Goal: Transaction & Acquisition: Purchase product/service

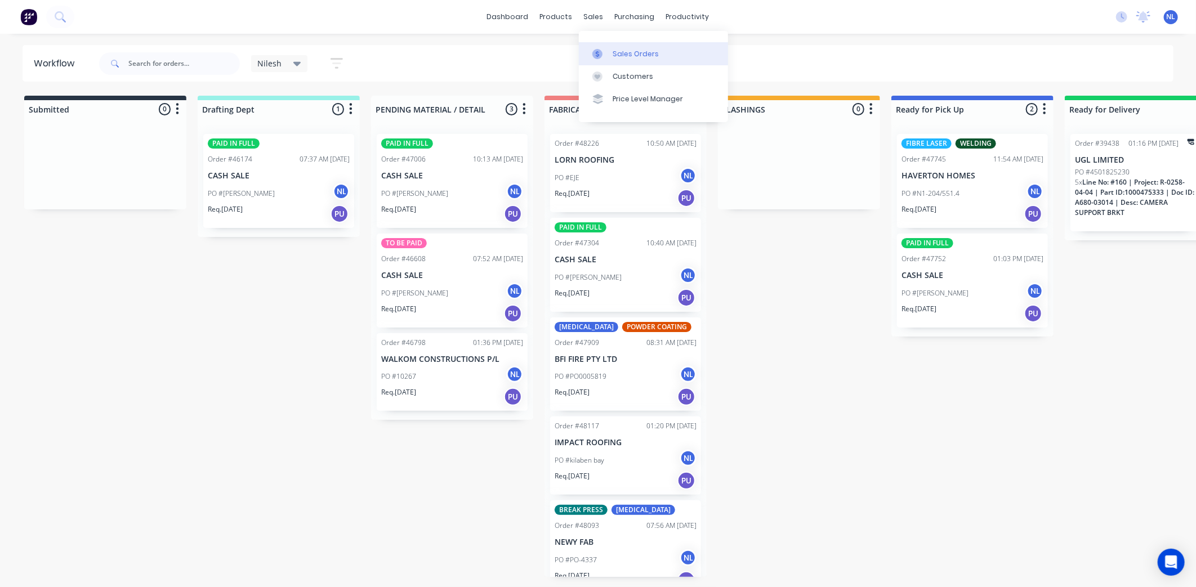
click at [608, 51] on div at bounding box center [601, 54] width 17 height 10
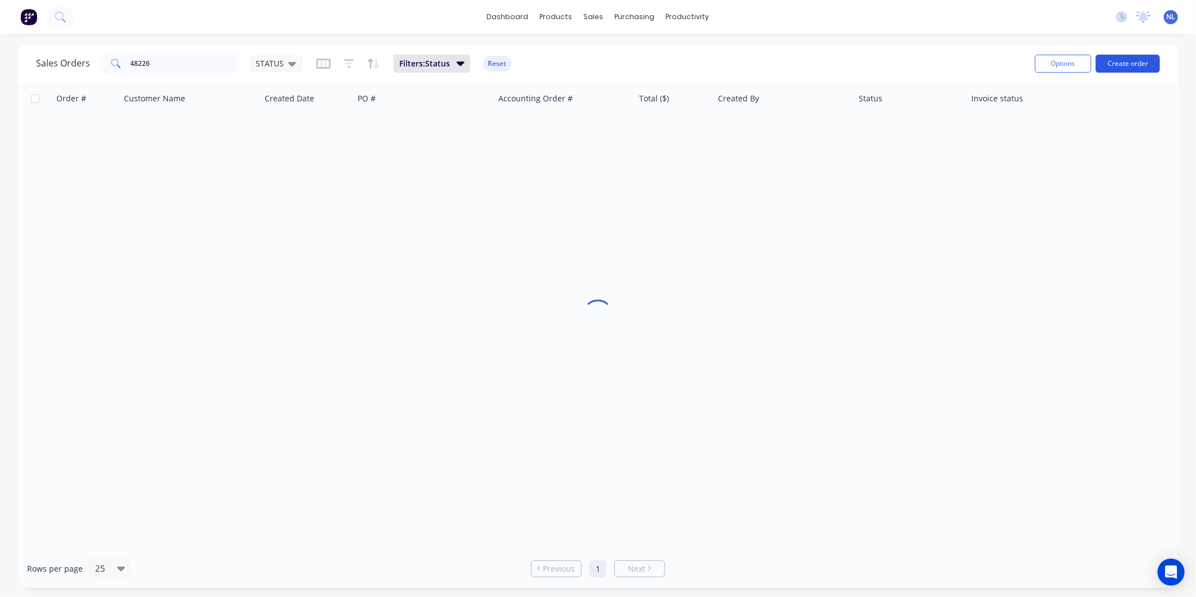
click at [1151, 60] on button "Create order" at bounding box center [1128, 64] width 64 height 18
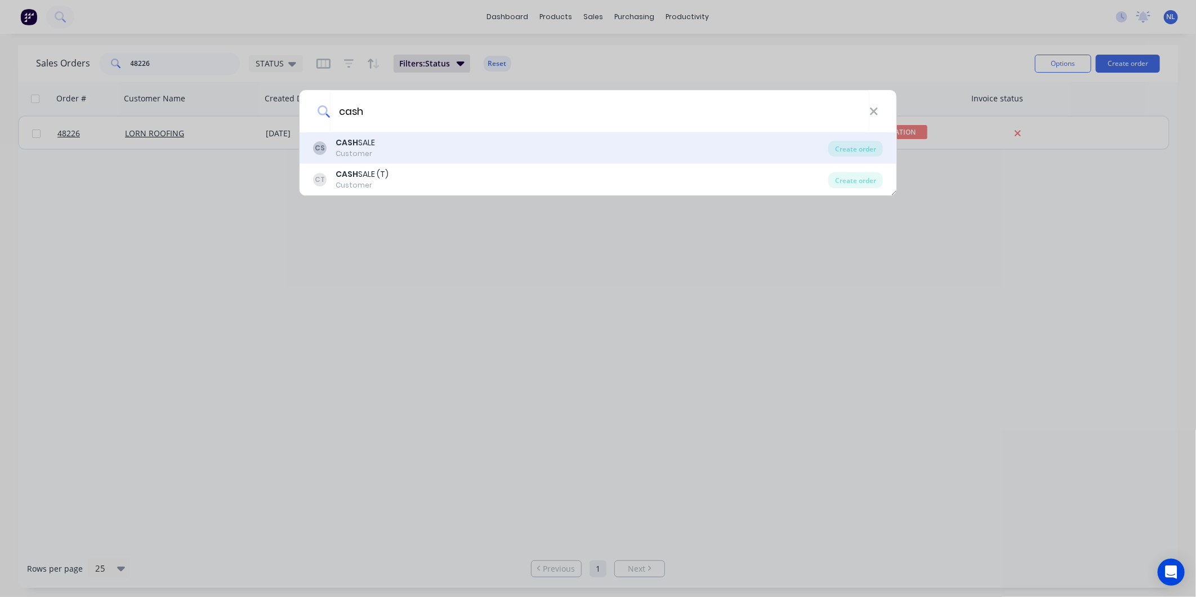
type input "cash"
click at [364, 136] on div "CS CASH SALE Customer Create order" at bounding box center [598, 148] width 597 height 32
click at [473, 145] on div "CS CASH SALE Customer" at bounding box center [570, 148] width 515 height 22
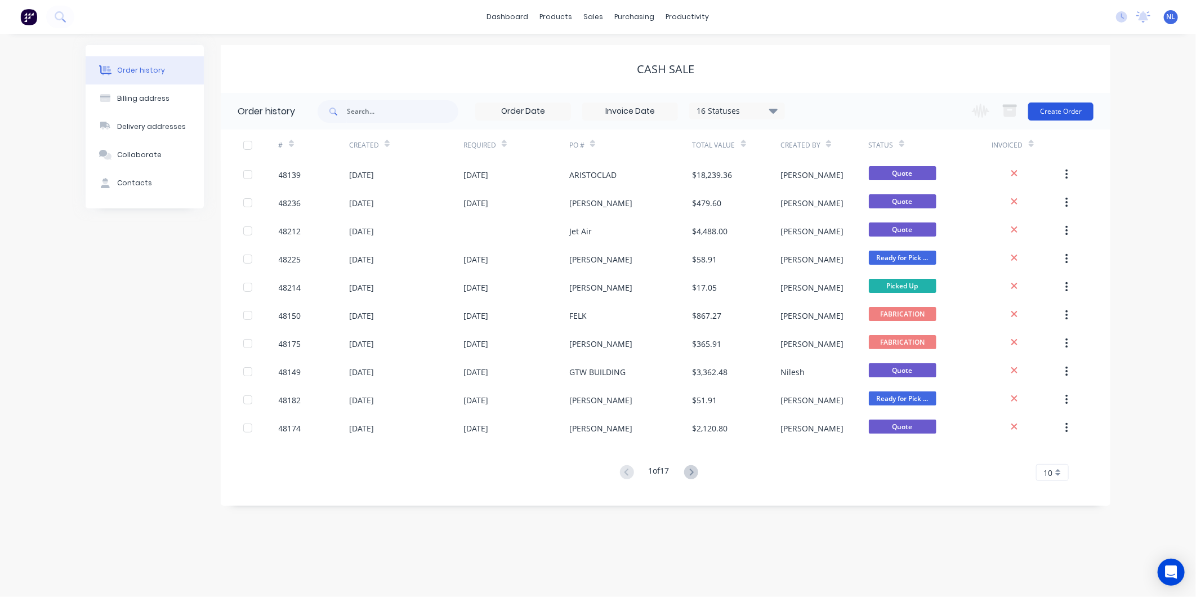
click at [1076, 116] on button "Create Order" at bounding box center [1060, 112] width 65 height 18
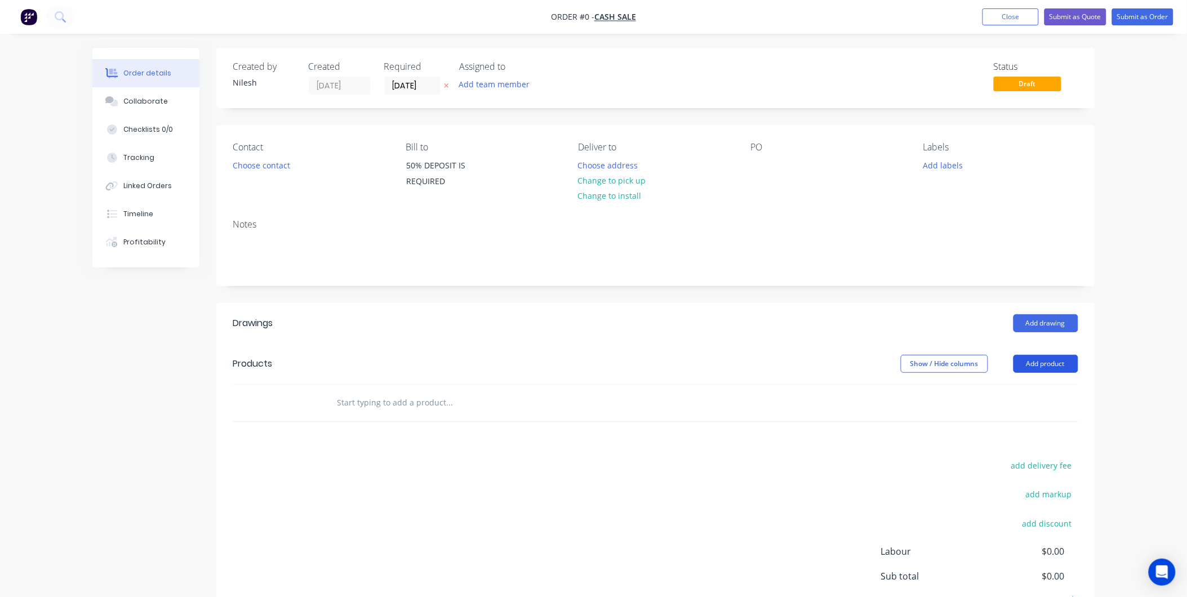
click at [1043, 367] on button "Add product" at bounding box center [1045, 364] width 65 height 18
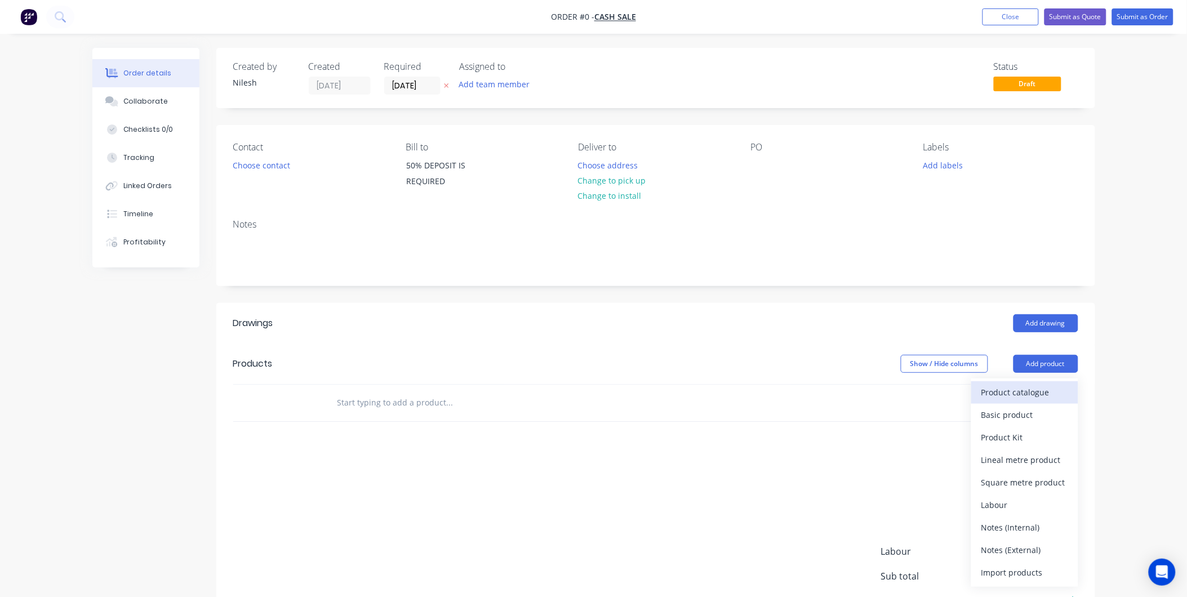
click at [1025, 395] on div "Product catalogue" at bounding box center [1024, 392] width 87 height 16
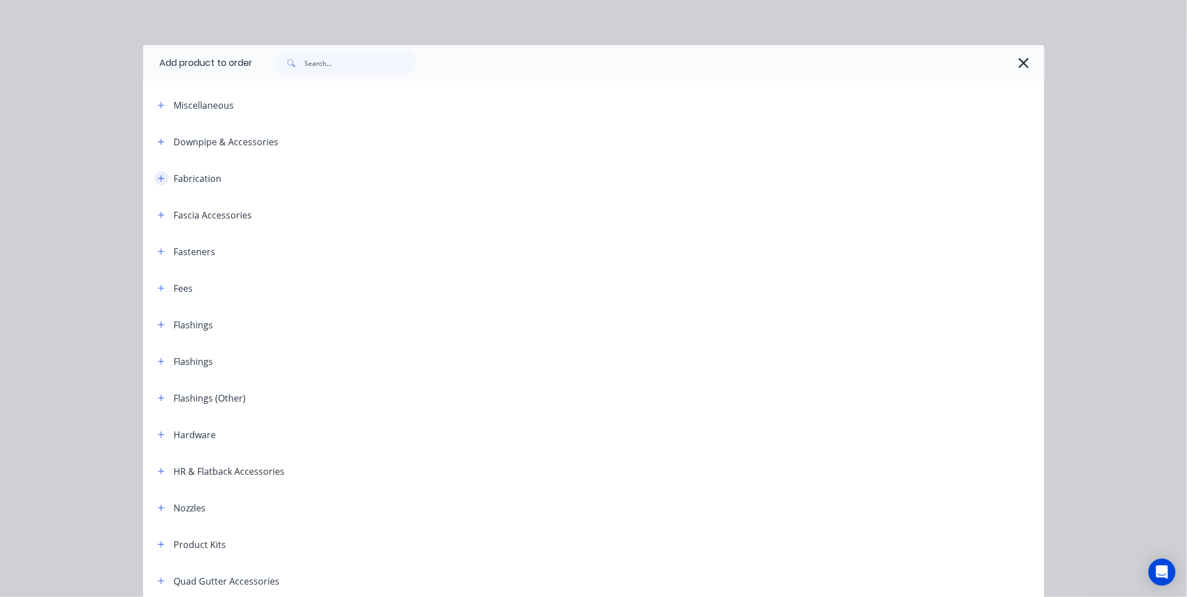
click at [163, 180] on button "button" at bounding box center [161, 178] width 14 height 14
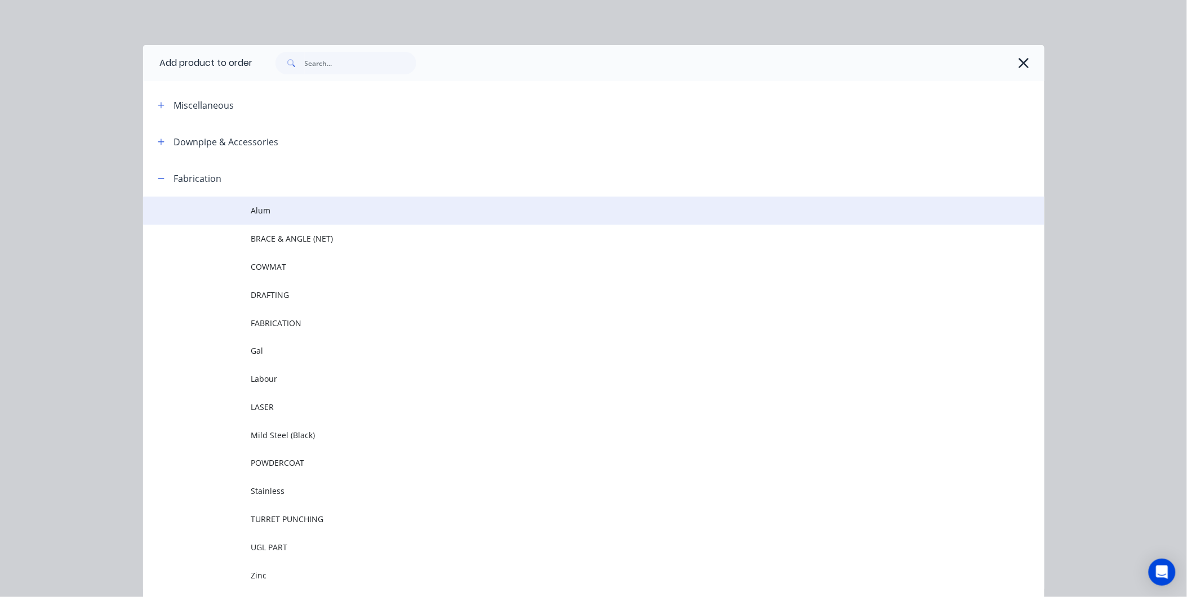
click at [301, 209] on span "Alum" at bounding box center [568, 210] width 634 height 12
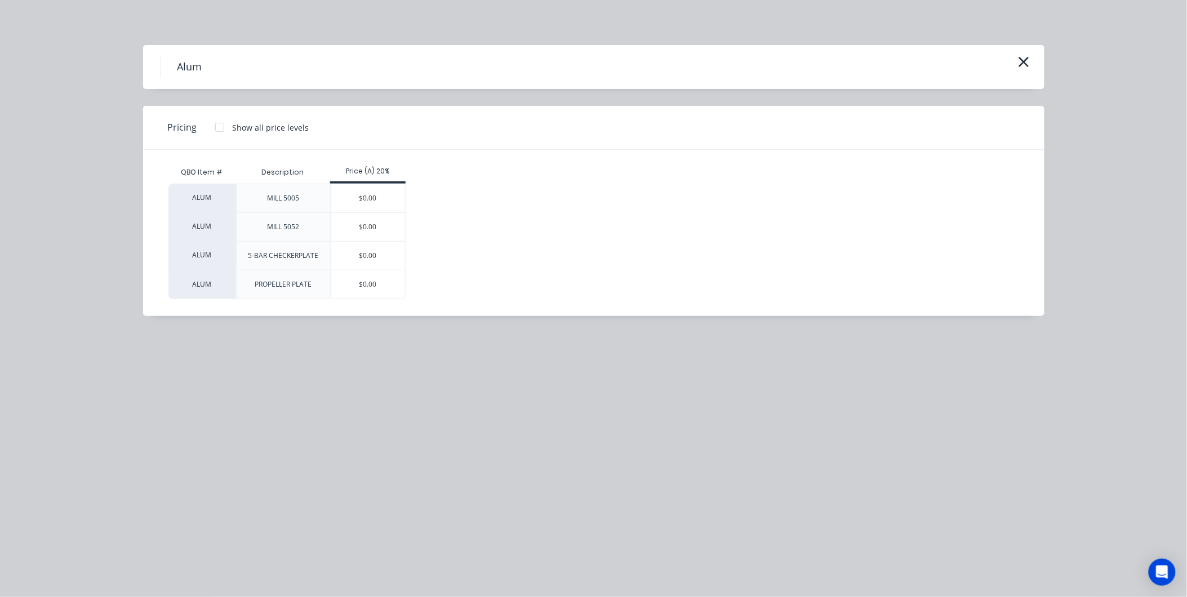
click at [317, 196] on div "MILL 5005" at bounding box center [283, 198] width 94 height 29
click at [376, 200] on div "$0.00" at bounding box center [368, 198] width 75 height 28
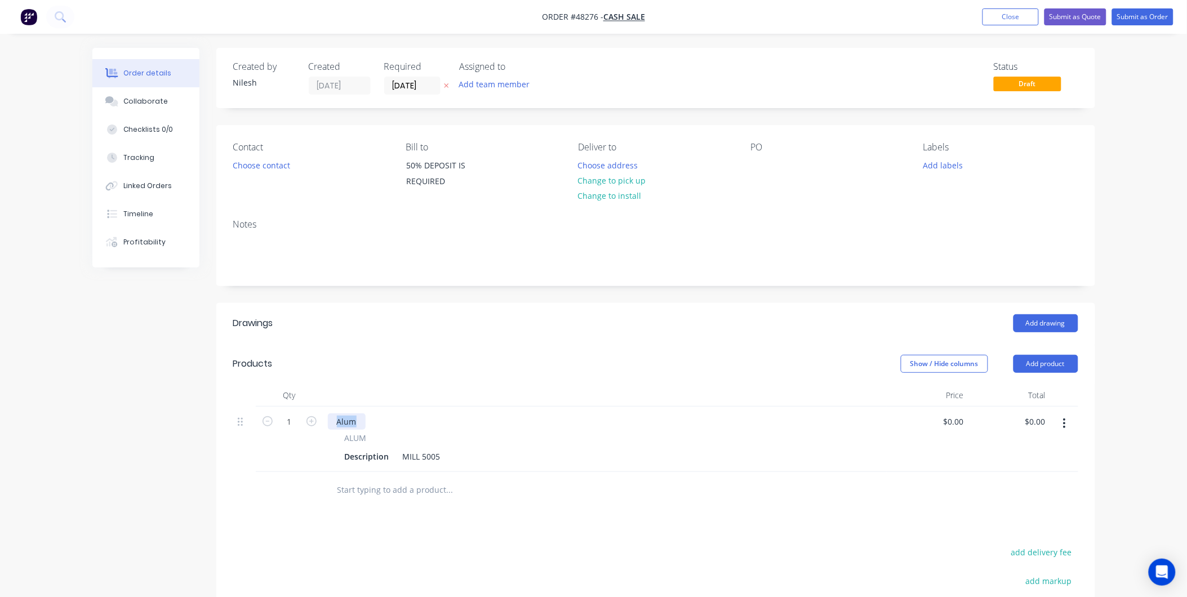
drag, startPoint x: 356, startPoint y: 417, endPoint x: 227, endPoint y: 436, distance: 130.5
click at [227, 436] on div "Qty Price Total 1 Alum ALUM Description MILL 5005 $0.00 $0.00 $0.00 $0.00" at bounding box center [655, 446] width 879 height 124
click at [340, 424] on div "143-451 REV0 -ELECTRIC TRACKPACK BOTTOM GUARD PROFILE" at bounding box center [454, 421] width 253 height 16
click at [386, 457] on div "Description" at bounding box center [367, 456] width 54 height 16
paste div
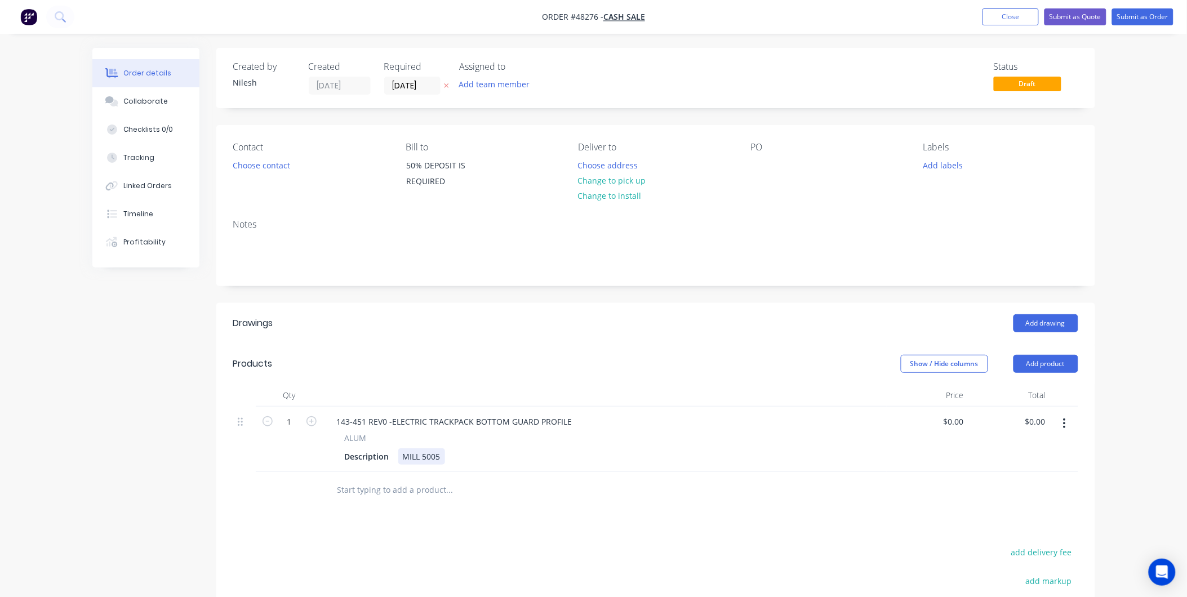
click at [448, 458] on div "Description MILL 5005" at bounding box center [602, 456] width 525 height 16
click at [376, 462] on div "Description" at bounding box center [367, 456] width 54 height 16
click at [417, 453] on div "MILL 5005" at bounding box center [421, 456] width 47 height 16
click at [1015, 29] on nav "Order #48276 - CASH SALE Add product Close Submit as Quote Submit as Order" at bounding box center [593, 17] width 1187 height 34
click at [1010, 23] on button "Close" at bounding box center [1010, 16] width 56 height 17
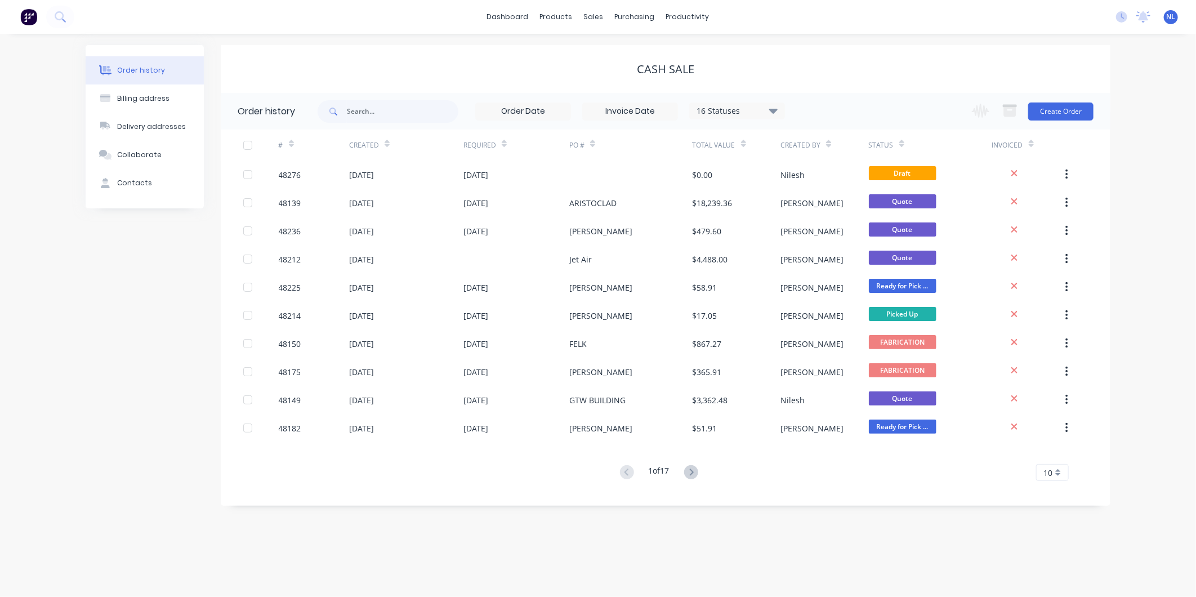
click at [746, 172] on div "$0.00" at bounding box center [737, 175] width 88 height 28
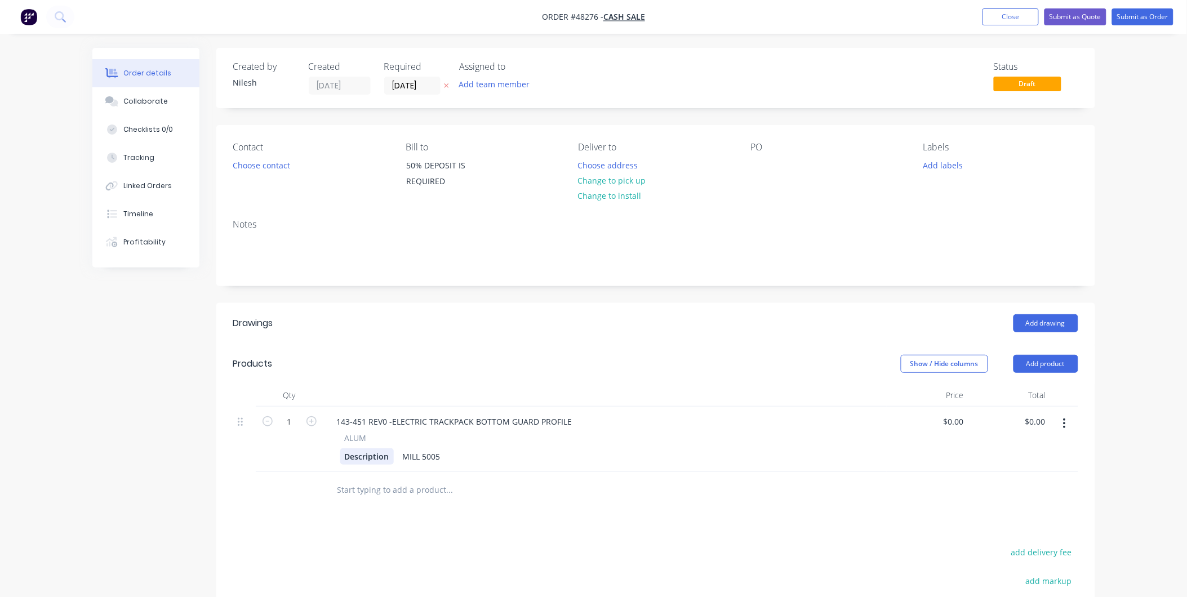
click at [381, 464] on div "Description" at bounding box center [367, 456] width 54 height 16
drag, startPoint x: 391, startPoint y: 457, endPoint x: 184, endPoint y: 498, distance: 210.8
click at [189, 496] on div "Created by [PERSON_NAME] Created [DATE] Required [DATE] Assigned to Add team me…" at bounding box center [593, 409] width 1003 height 723
paste div
click at [285, 517] on div "Drawings Add drawing Products Show / Hide columns Add product Qty Price Total 1…" at bounding box center [655, 528] width 879 height 451
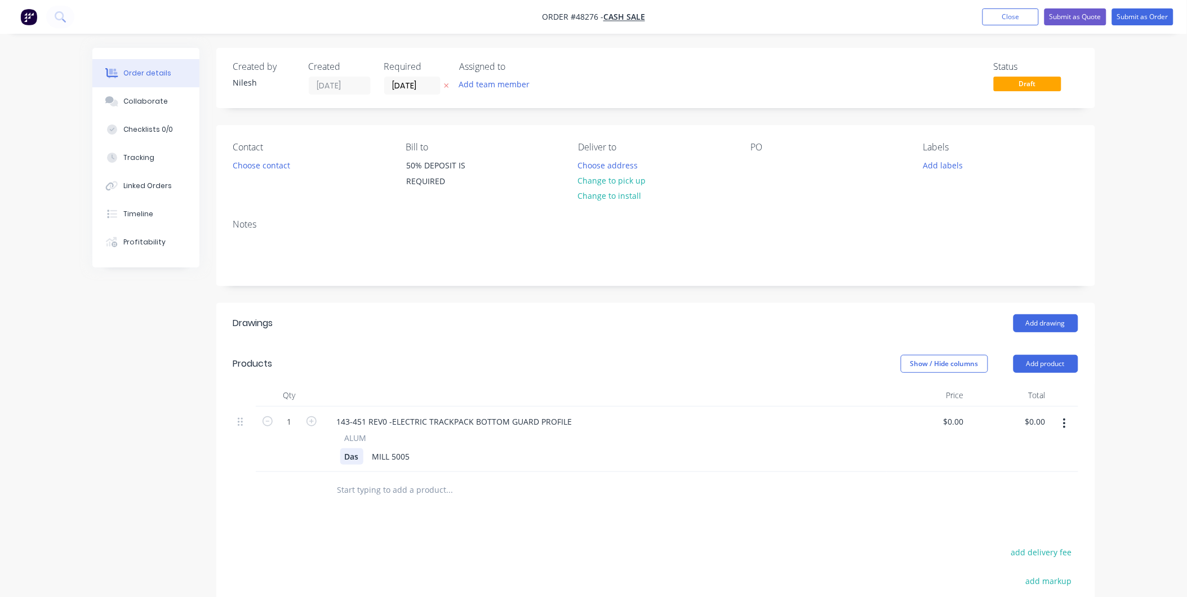
click at [358, 458] on div "Das" at bounding box center [351, 456] width 23 height 16
drag, startPoint x: 358, startPoint y: 458, endPoint x: 332, endPoint y: 459, distance: 25.9
click at [332, 459] on div "ALUM Das MILL 5005" at bounding box center [605, 448] width 554 height 33
click at [427, 452] on div "ALUM 462 x 457mm MILL 5005" at bounding box center [605, 448] width 554 height 33
click at [441, 455] on div "MILL 5005" at bounding box center [427, 456] width 47 height 16
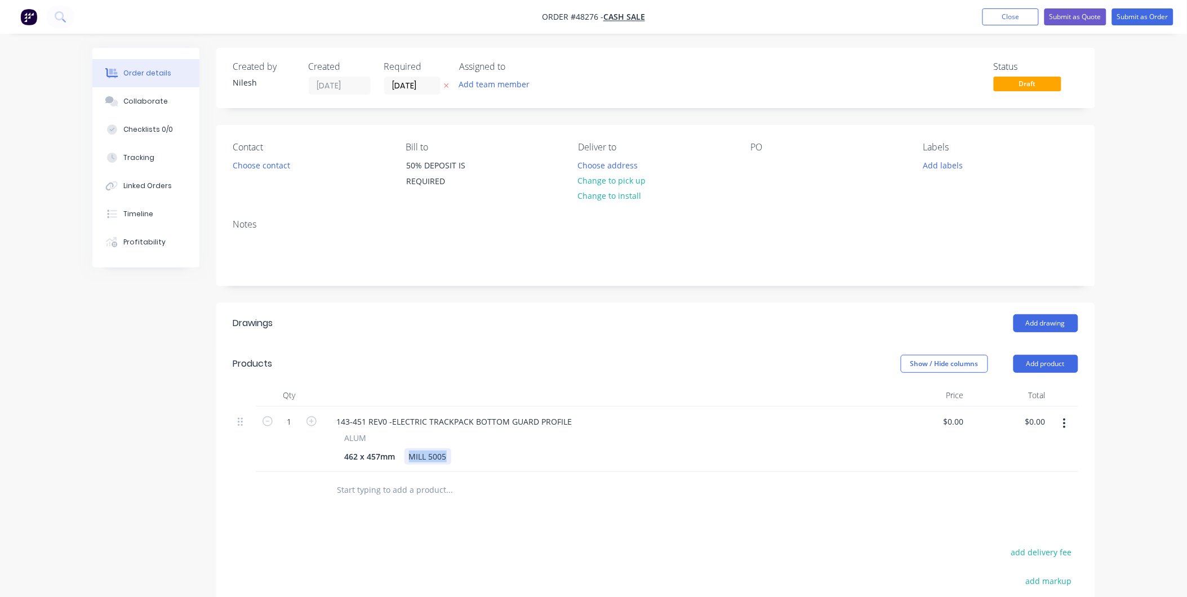
drag, startPoint x: 444, startPoint y: 453, endPoint x: 409, endPoint y: 461, distance: 35.2
click at [409, 461] on div "MILL 5005" at bounding box center [427, 456] width 47 height 16
click at [684, 475] on div at bounding box center [526, 490] width 406 height 37
click at [293, 418] on input "1" at bounding box center [289, 421] width 29 height 17
type input "2"
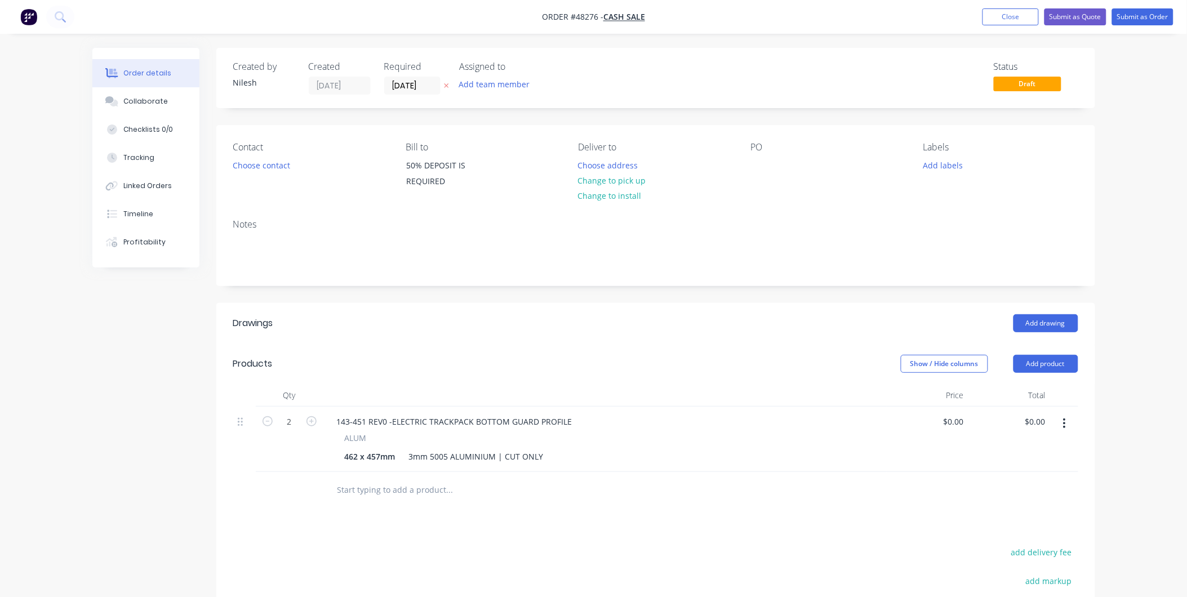
click at [571, 377] on header "Products Show / Hide columns Add product" at bounding box center [655, 364] width 879 height 41
click at [949, 418] on div "0 0" at bounding box center [928, 439] width 82 height 65
type input "4"
type input "$110.82"
type input "$221.64"
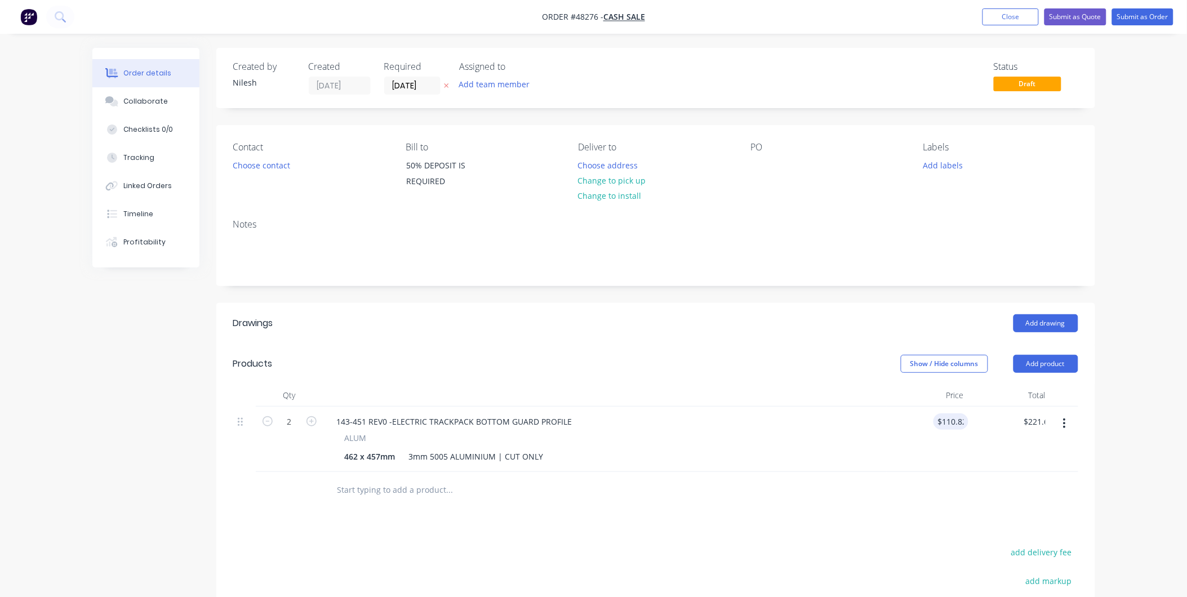
click at [884, 454] on div "143-451 REV0 -ELECTRIC TRACKPACK BOTTOM GUARD PROFILE ALUM 462 x 457mm 3mm 5005…" at bounding box center [604, 439] width 563 height 65
click at [1062, 417] on button "button" at bounding box center [1064, 423] width 26 height 20
click at [1029, 471] on div "Duplicate" at bounding box center [1024, 475] width 87 height 16
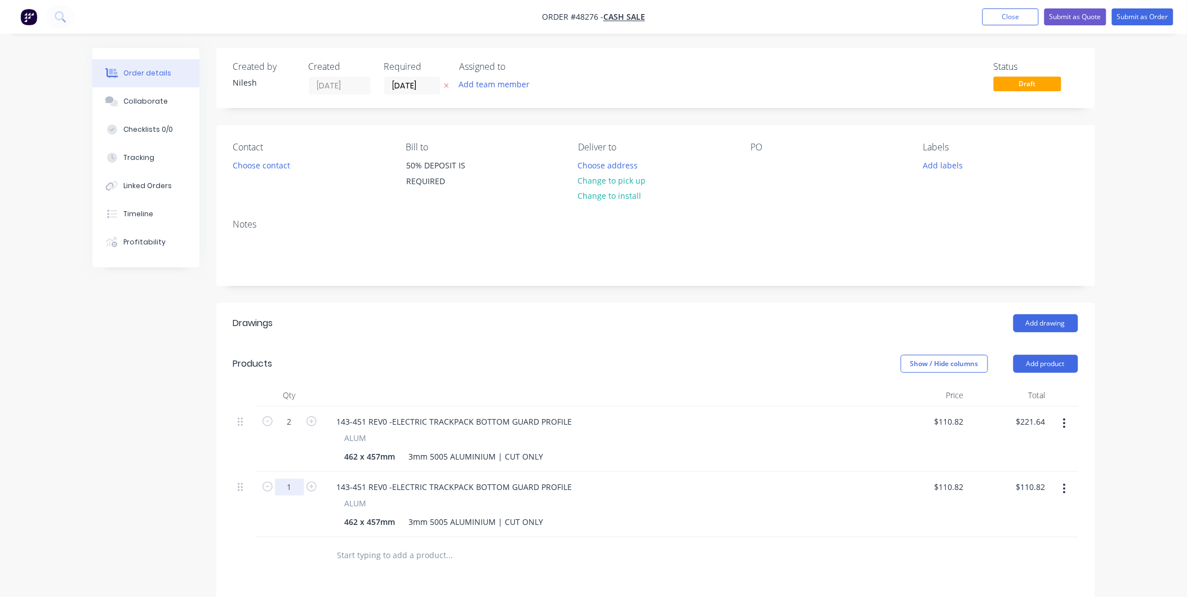
click at [290, 483] on input "1" at bounding box center [289, 487] width 29 height 17
type input "10"
type input "$1,108.20"
click at [972, 486] on div "$1,108.20 $110.82" at bounding box center [1009, 504] width 82 height 65
click at [952, 491] on input "110.82" at bounding box center [950, 487] width 35 height 16
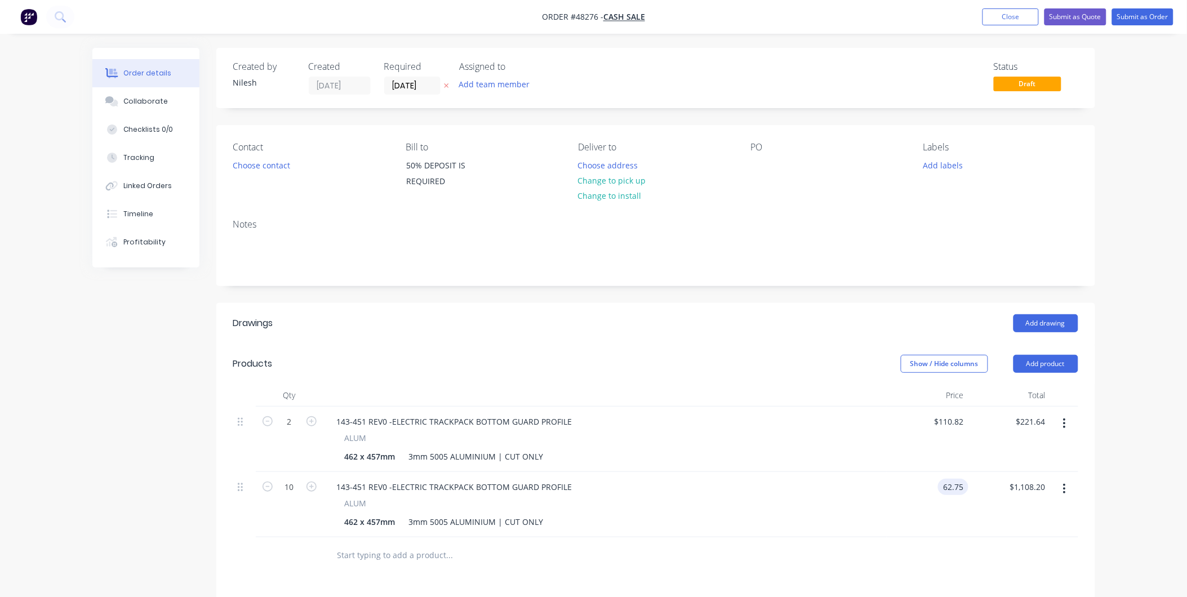
type input "$62.75"
type input "$627.50"
click at [832, 475] on div "143-451 REV0 -ELECTRIC TRACKPACK BOTTOM GUARD PROFILE ALUM 462 x 457mm 3mm 5005…" at bounding box center [604, 504] width 563 height 65
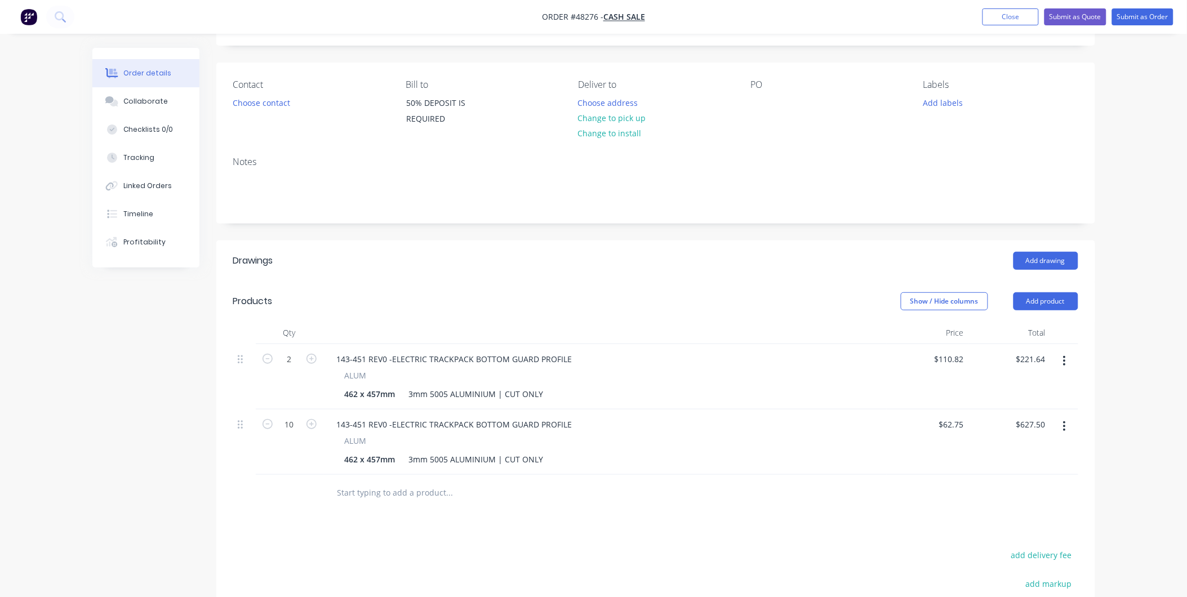
scroll to position [125, 0]
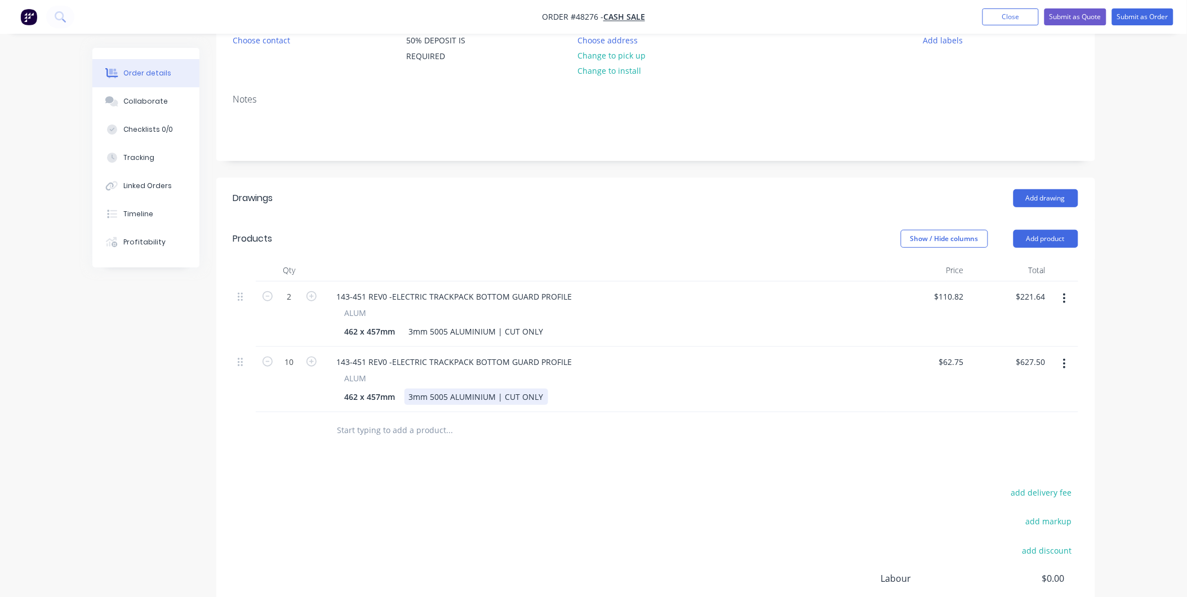
drag, startPoint x: 653, startPoint y: 402, endPoint x: 979, endPoint y: 364, distance: 327.8
click at [674, 402] on div "462 x 457mm 3mm 5005 ALUMINIUM | CUT ONLY" at bounding box center [602, 397] width 525 height 16
click at [1067, 364] on button "button" at bounding box center [1064, 364] width 26 height 20
click at [1022, 408] on div "Duplicate" at bounding box center [1024, 416] width 87 height 16
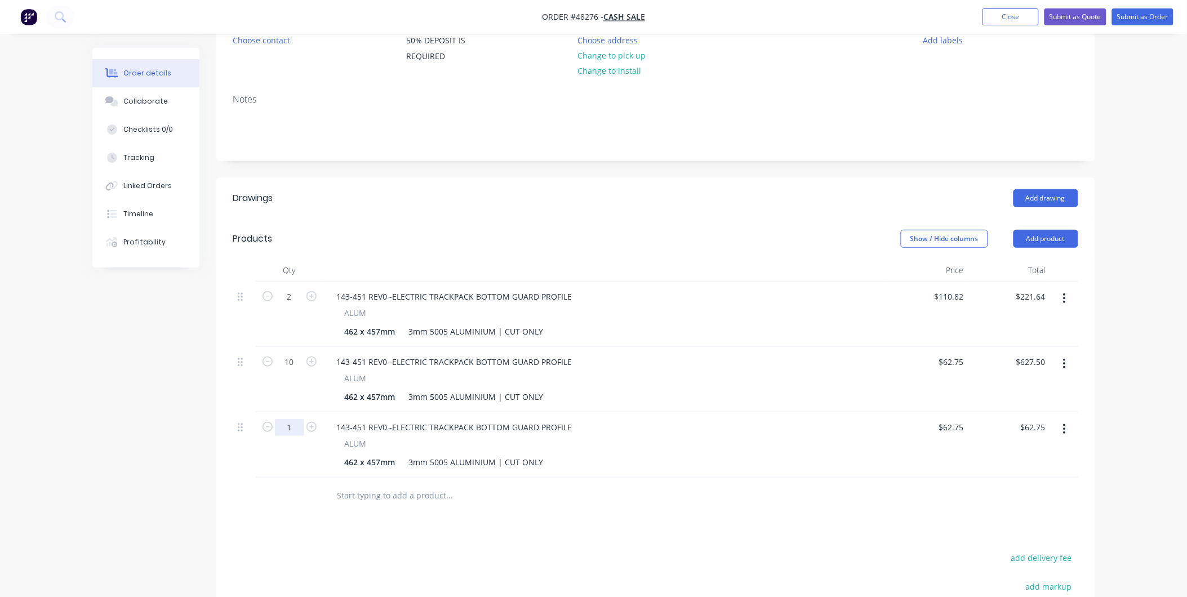
click at [300, 425] on input "1" at bounding box center [289, 427] width 29 height 17
type input "20"
type input "$1,255.00"
click at [807, 418] on div "143-451 REV0 -ELECTRIC TRACKPACK BOTTOM GUARD PROFILE ALUM 462 x 457mm 3mm 5005…" at bounding box center [604, 444] width 563 height 65
click at [947, 426] on input "62.75" at bounding box center [953, 427] width 30 height 16
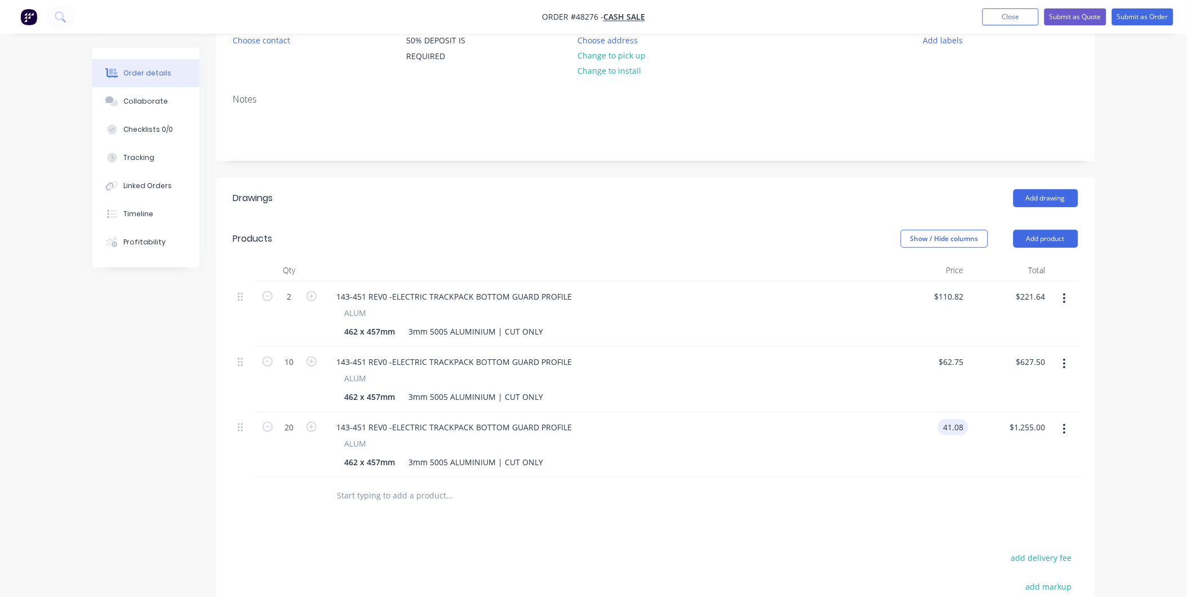
type input "$41.08"
type input "$821.60"
click at [846, 527] on div "Drawings Add drawing Products Show / Hide columns Add product Qty Price Total 2…" at bounding box center [655, 469] width 879 height 582
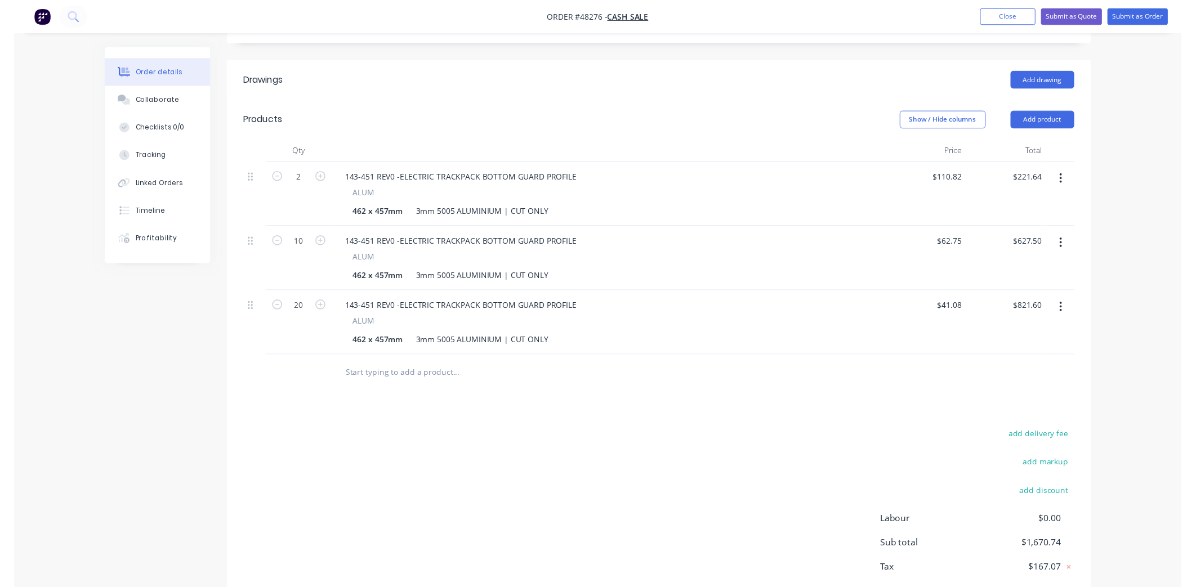
scroll to position [0, 0]
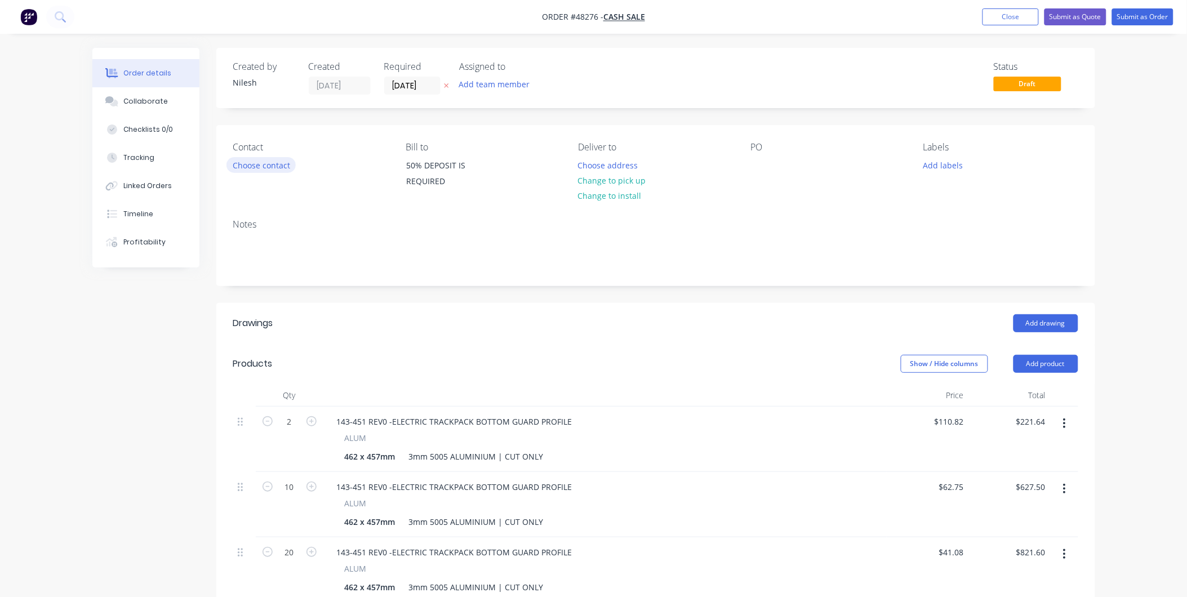
click at [282, 166] on button "Choose contact" at bounding box center [260, 164] width 69 height 15
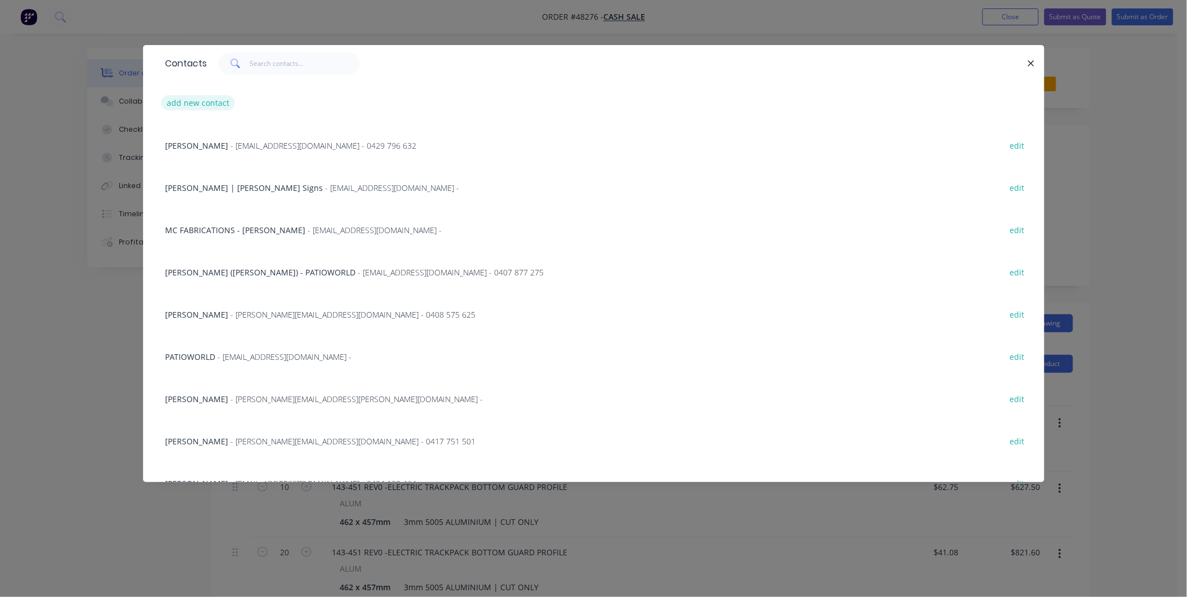
click at [195, 97] on button "add new contact" at bounding box center [198, 102] width 74 height 15
select select "AU"
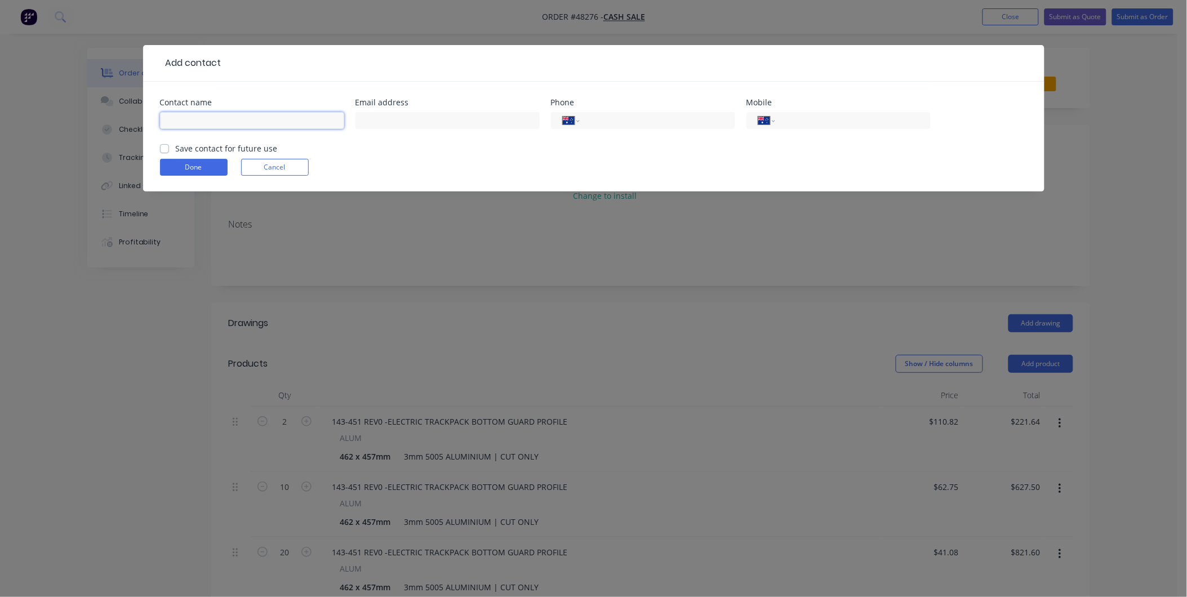
click at [223, 123] on input "text" at bounding box center [252, 120] width 184 height 17
type input "d"
type input "David Kotz"
click at [386, 130] on div at bounding box center [447, 125] width 184 height 33
drag, startPoint x: 395, startPoint y: 121, endPoint x: 406, endPoint y: 119, distance: 10.8
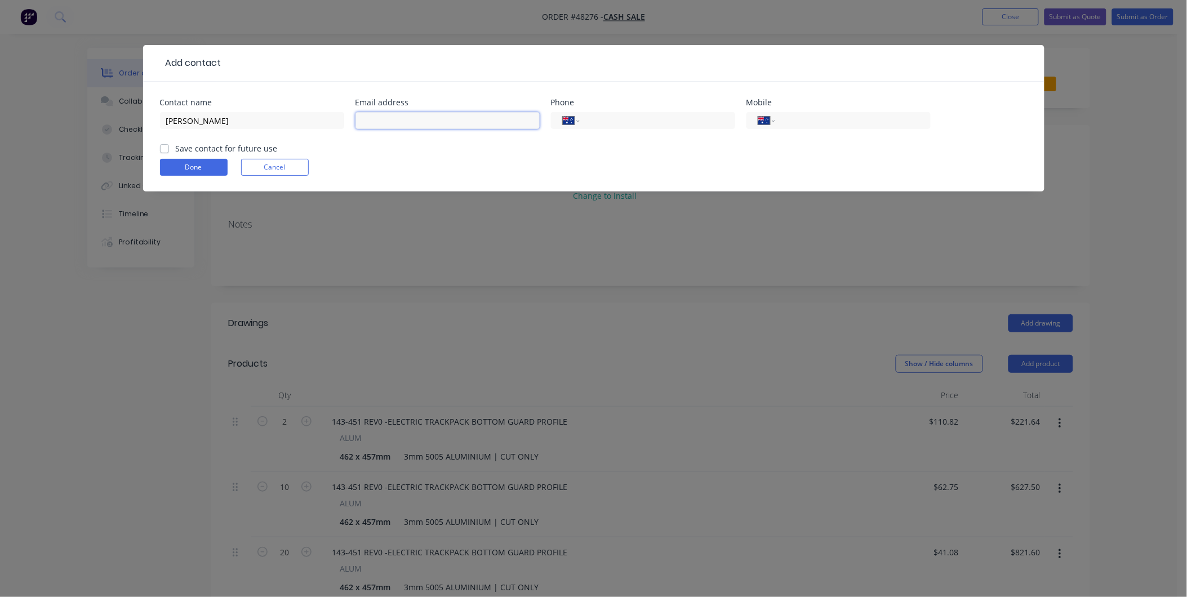
click at [395, 121] on input "text" at bounding box center [447, 120] width 184 height 17
paste input "David Kotz <DavidK@melvelle.com.au>"
drag, startPoint x: 408, startPoint y: 120, endPoint x: 284, endPoint y: 152, distance: 128.0
click at [285, 152] on form "Contact name David Kotz Email address David Kotz <DavidK@melvelle.com.au Phone …" at bounding box center [593, 145] width 867 height 93
type input "DavidK@melvelle.com.au"
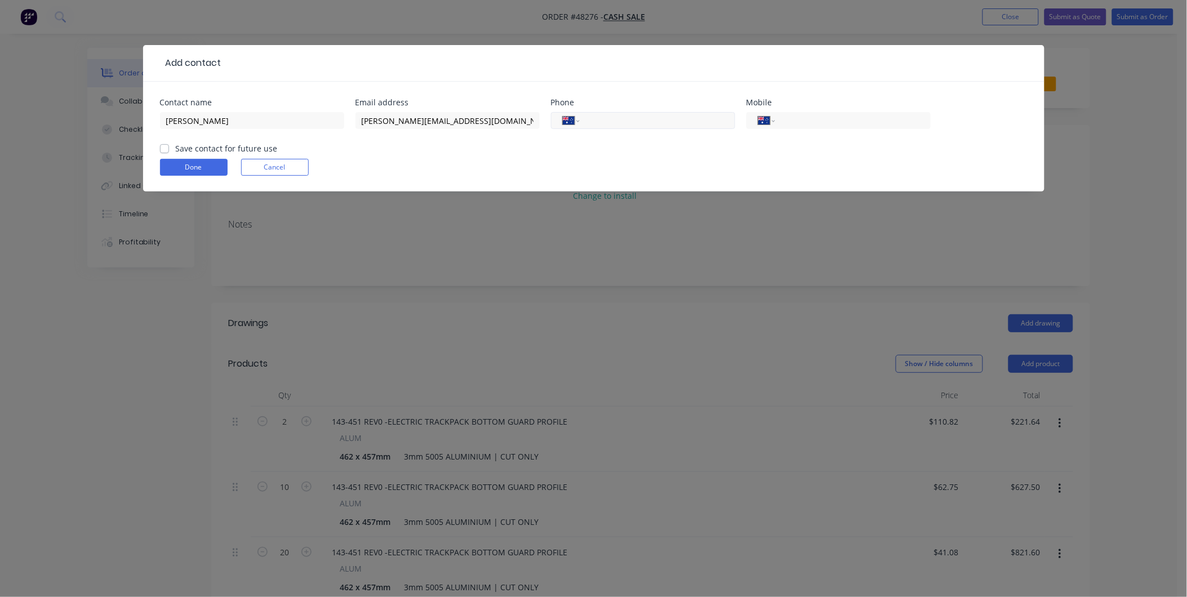
click at [644, 113] on div "International Afghanistan Åland Islands Albania Algeria American Samoa Andorra …" at bounding box center [643, 120] width 184 height 17
click at [645, 118] on input "tel" at bounding box center [654, 120] width 135 height 13
paste input "(02) 4951 5244"
type input "(02) 4951 5244"
click at [553, 153] on form "Contact name David Kotz Email address DavidK@melvelle.com.au Phone Internationa…" at bounding box center [593, 145] width 867 height 93
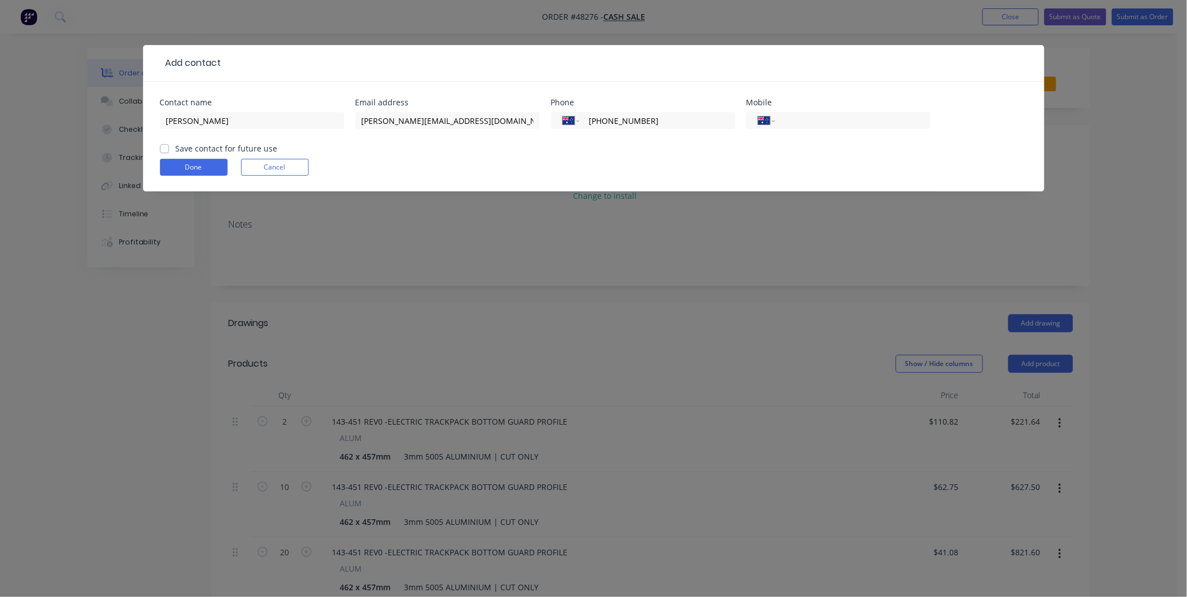
click at [201, 150] on label "Save contact for future use" at bounding box center [227, 148] width 102 height 12
click at [169, 150] on input "Save contact for future use" at bounding box center [164, 147] width 9 height 11
checkbox input "true"
click at [189, 161] on button "Done" at bounding box center [194, 167] width 68 height 17
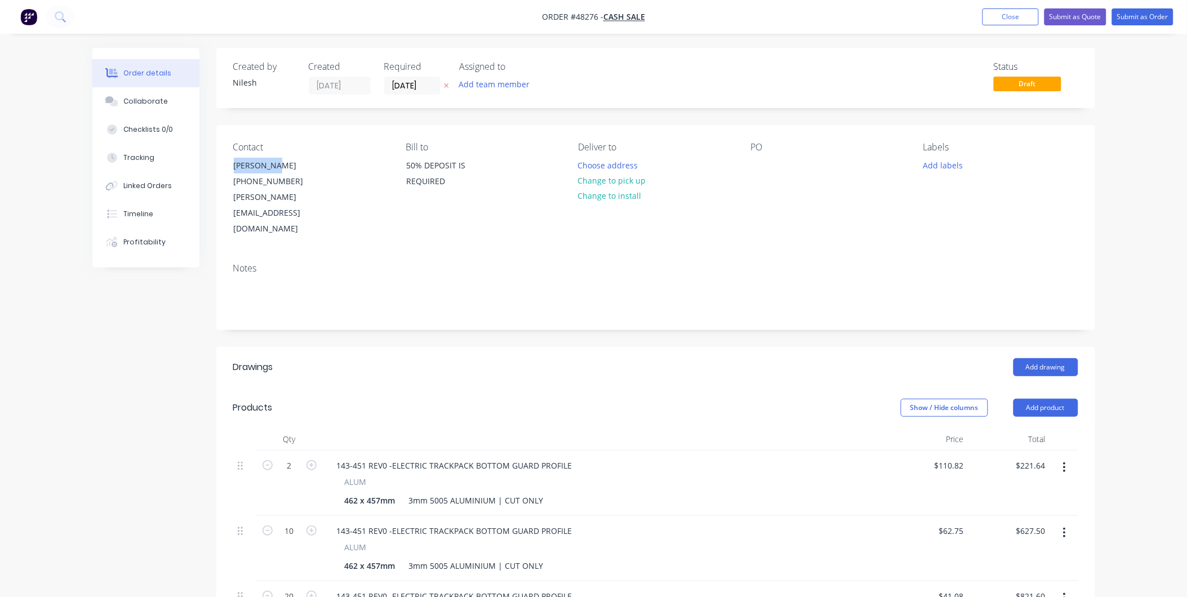
drag, startPoint x: 283, startPoint y: 165, endPoint x: 221, endPoint y: 167, distance: 62.0
click at [221, 167] on div "Contact David Kotz (02) 4951 5244 DavidK@melvelle.com.au Bill to 50% DEPOSIT IS…" at bounding box center [655, 189] width 879 height 129
copy div "David Kotz"
click at [751, 158] on div "PO" at bounding box center [828, 189] width 154 height 95
click at [766, 164] on div at bounding box center [760, 165] width 18 height 16
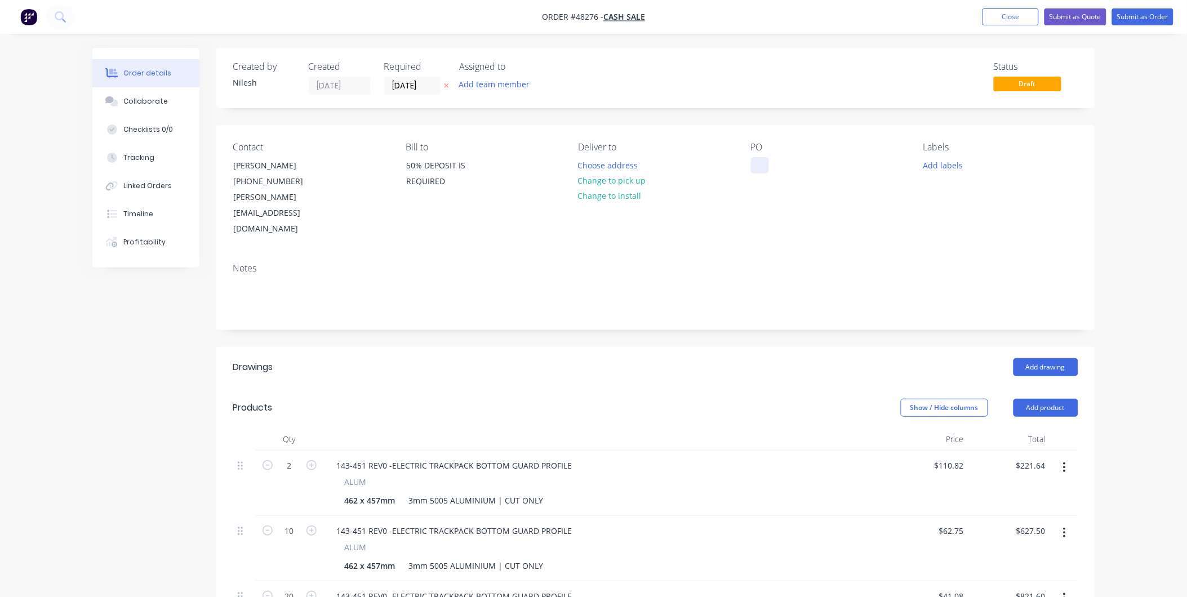
paste div
click at [1077, 18] on button "Submit as Quote" at bounding box center [1075, 16] width 62 height 17
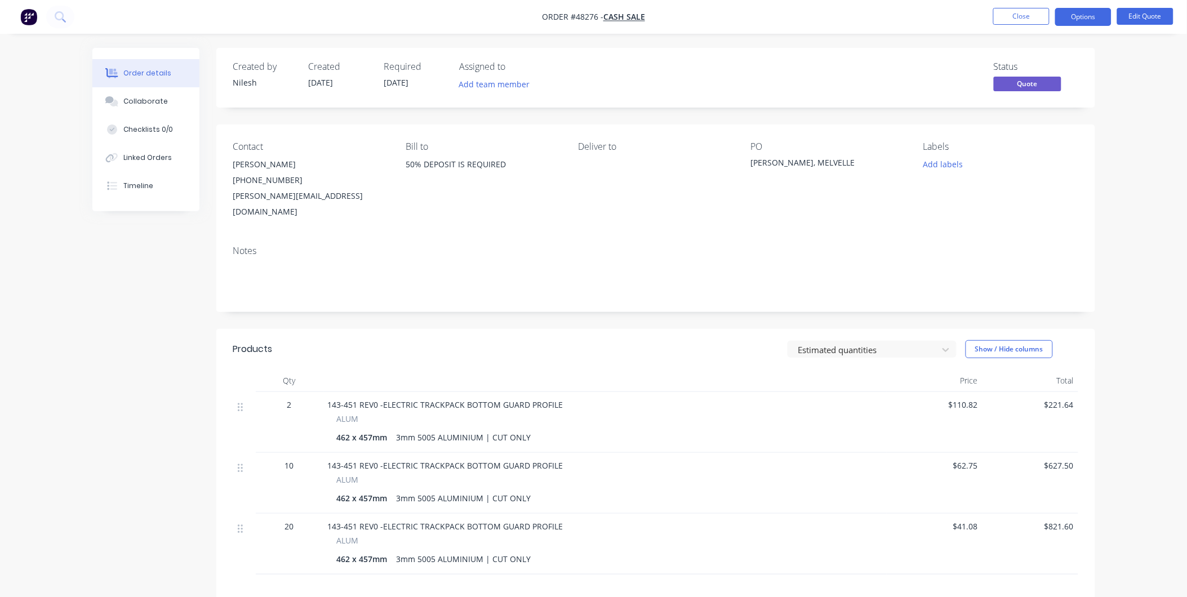
click at [1090, 4] on nav "Order #48276 - CASH SALE Close Options Edit Quote" at bounding box center [593, 17] width 1187 height 34
click at [1086, 8] on button "Options" at bounding box center [1083, 17] width 56 height 18
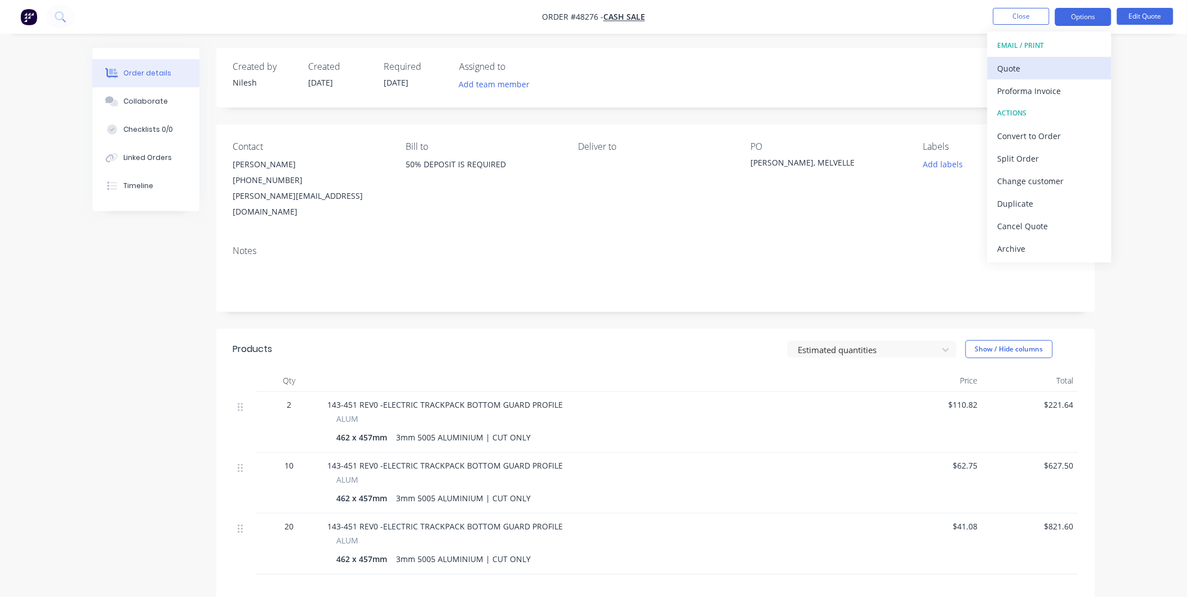
click at [1051, 78] on button "Quote" at bounding box center [1049, 68] width 124 height 23
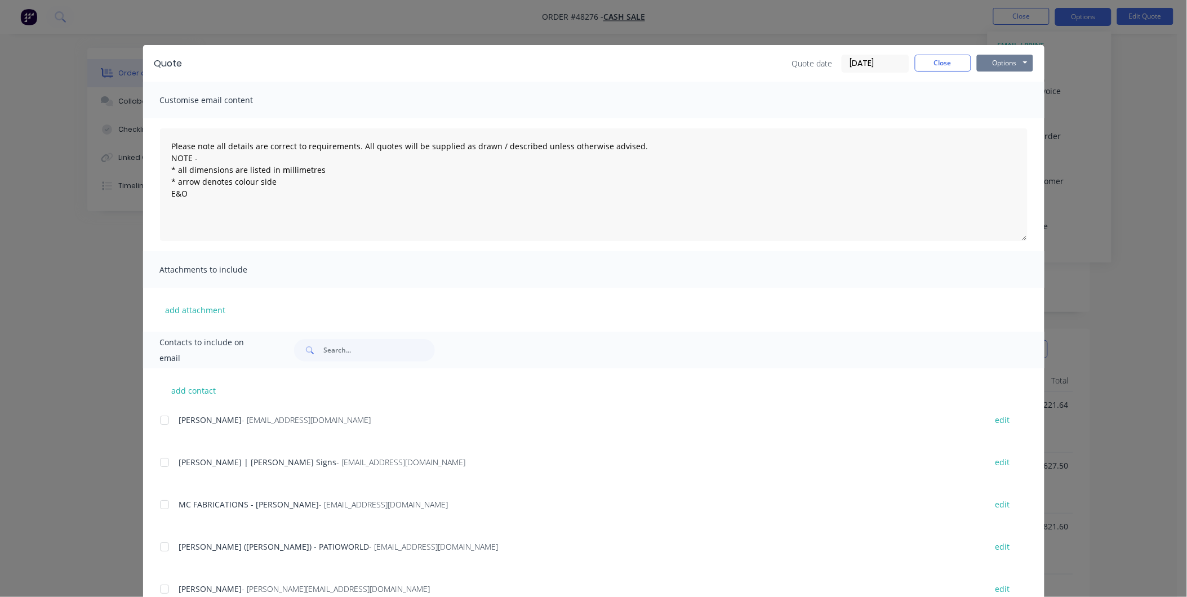
click at [990, 57] on button "Options" at bounding box center [1005, 63] width 56 height 17
click at [990, 101] on button "Print" at bounding box center [1013, 101] width 72 height 19
click at [930, 63] on button "Close" at bounding box center [943, 63] width 56 height 17
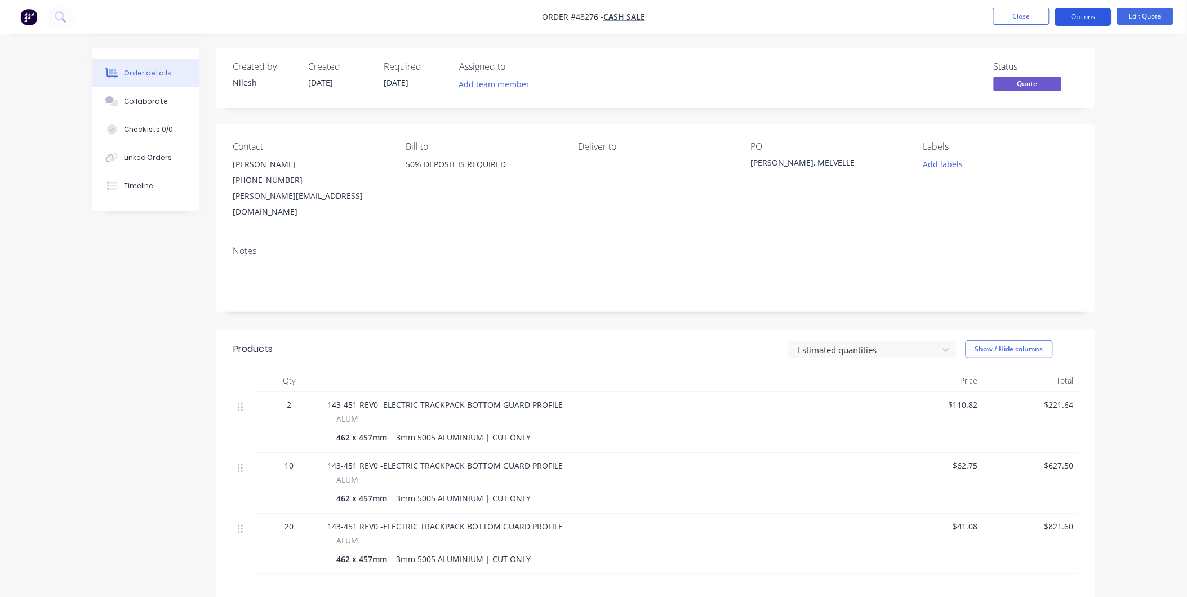
click at [1077, 23] on button "Options" at bounding box center [1083, 17] width 56 height 18
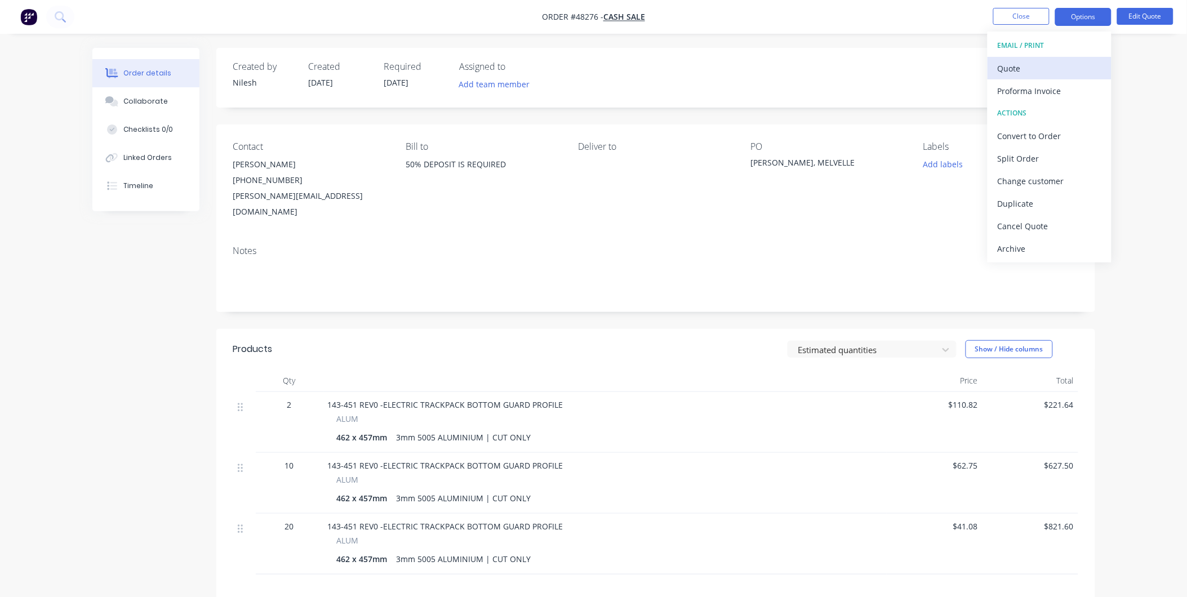
click at [1037, 72] on div "Quote" at bounding box center [1049, 68] width 104 height 16
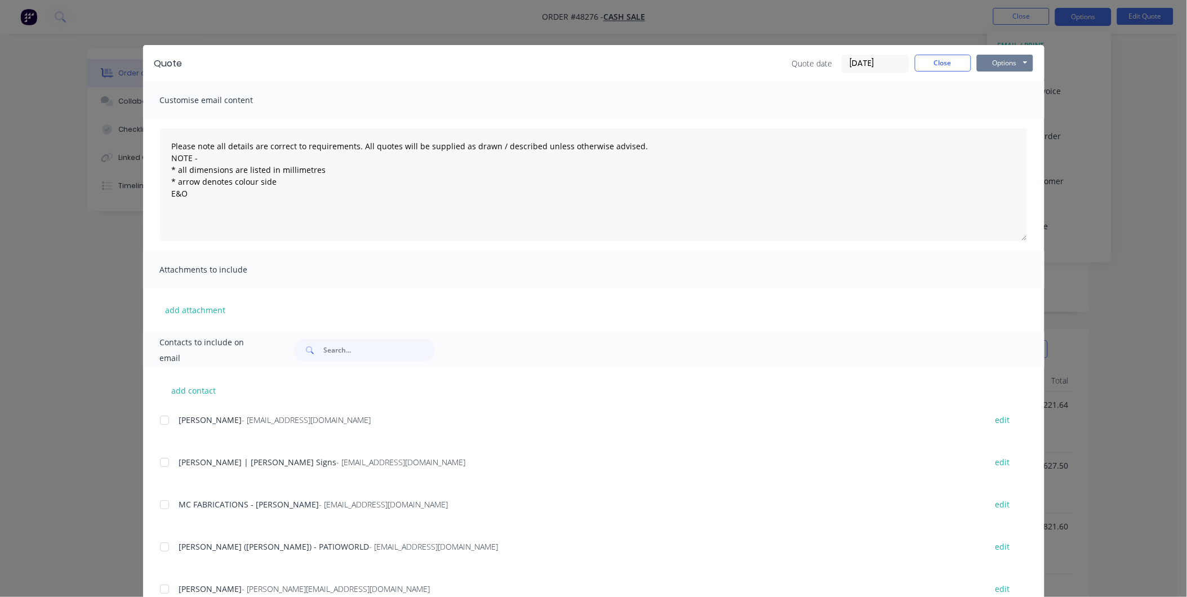
click at [1006, 68] on button "Options" at bounding box center [1005, 63] width 56 height 17
click at [998, 97] on button "Print" at bounding box center [1013, 101] width 72 height 19
click at [932, 64] on button "Close" at bounding box center [943, 63] width 56 height 17
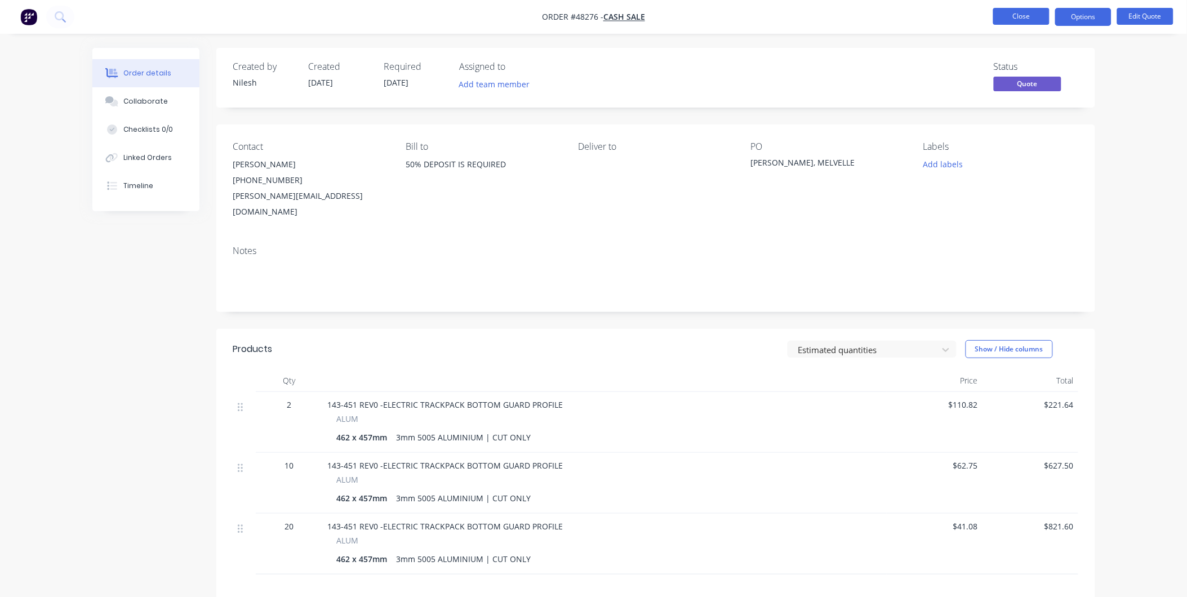
click at [1015, 21] on button "Close" at bounding box center [1021, 16] width 56 height 17
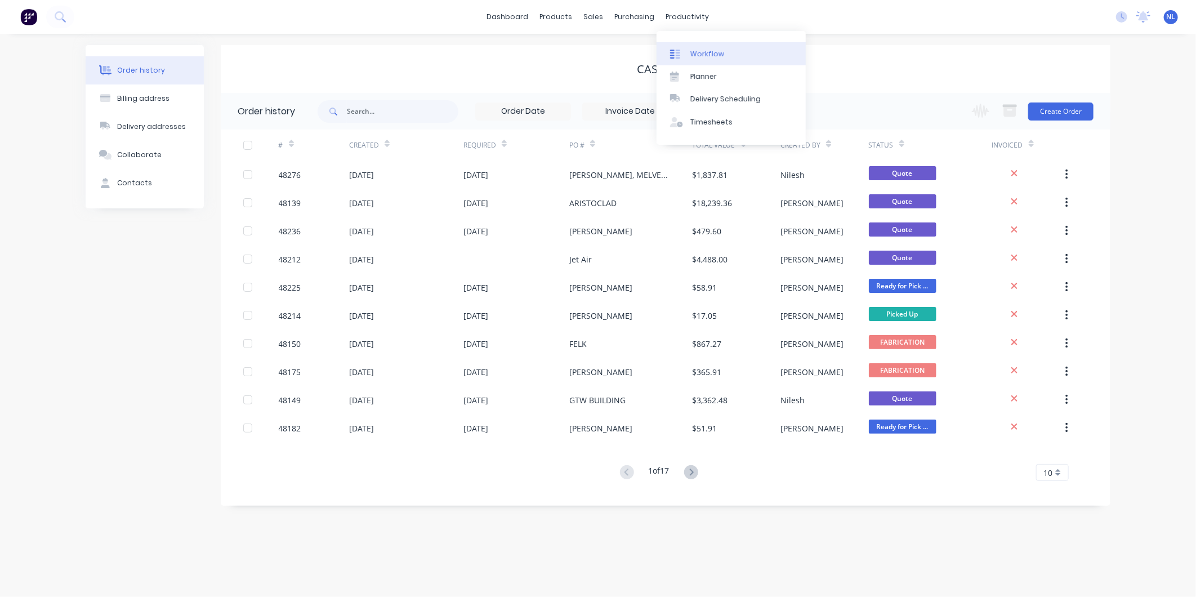
click at [747, 60] on link "Workflow" at bounding box center [731, 53] width 149 height 23
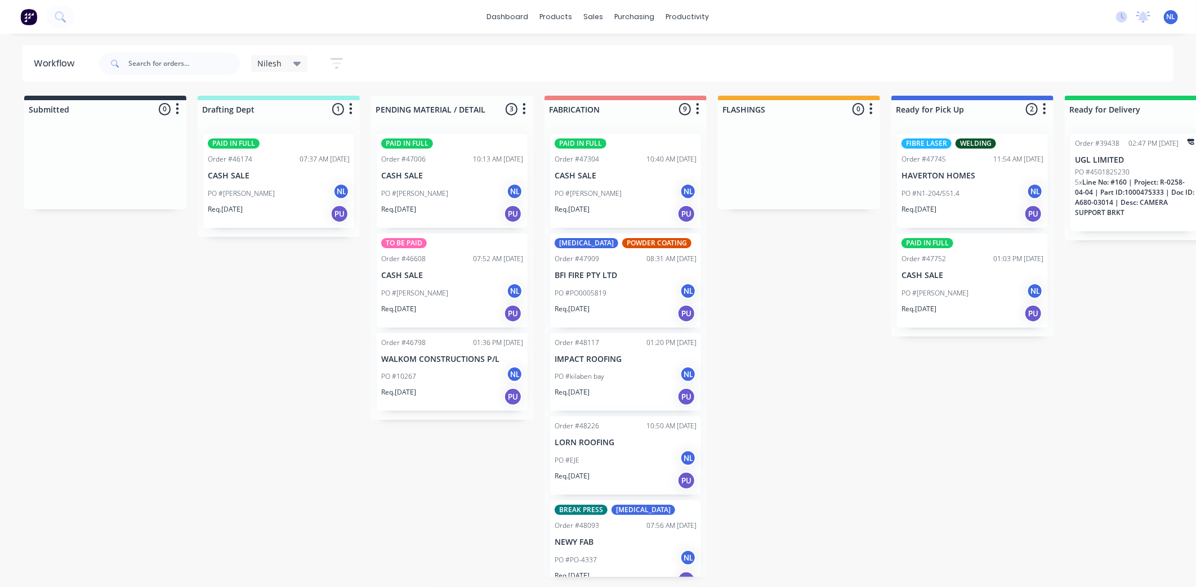
click at [937, 207] on p "Req. 17/09/25" at bounding box center [919, 209] width 35 height 10
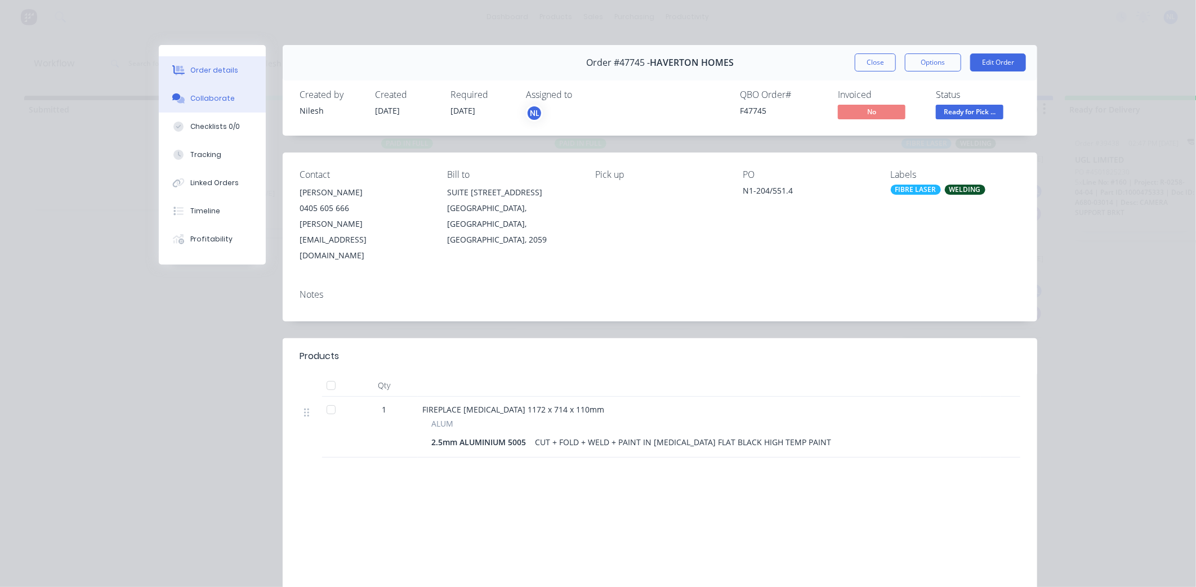
click at [214, 102] on div "Collaborate" at bounding box center [212, 98] width 44 height 10
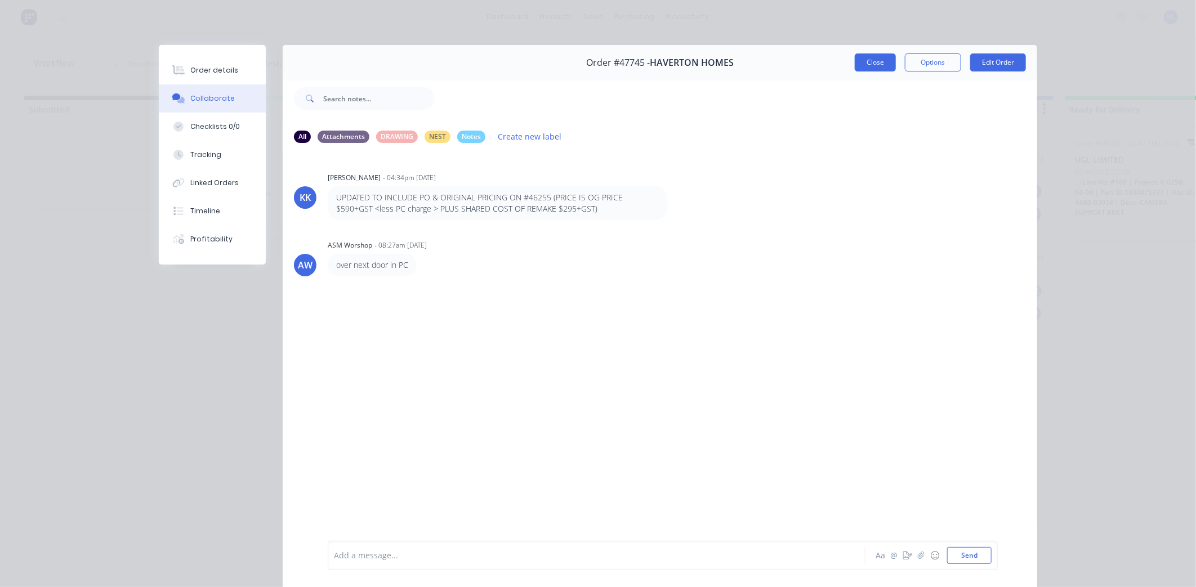
click at [875, 62] on button "Close" at bounding box center [875, 63] width 41 height 18
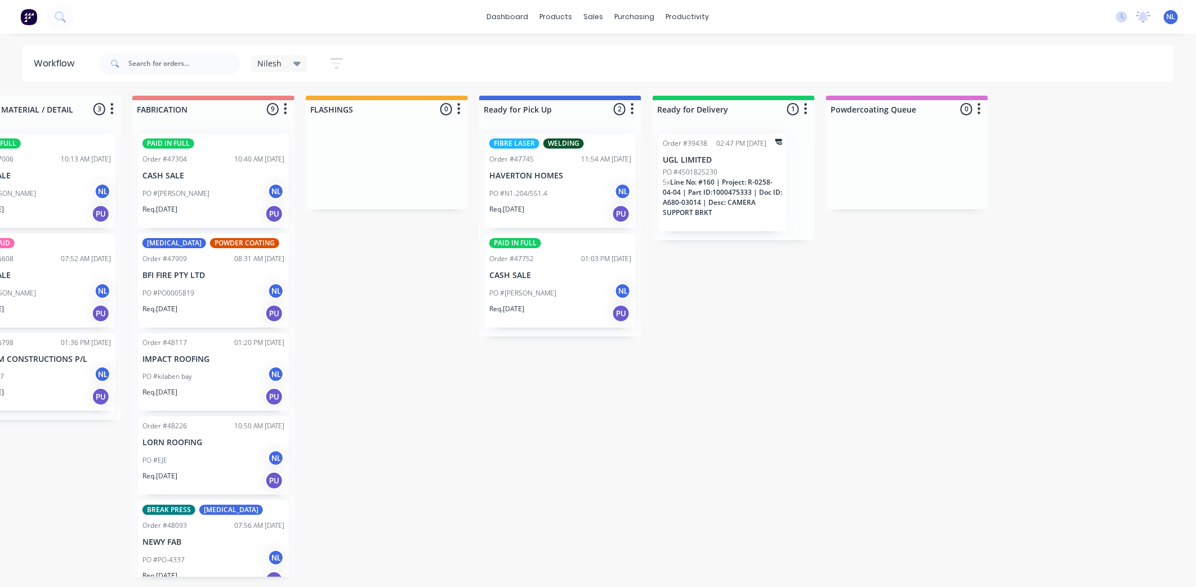
scroll to position [0, 438]
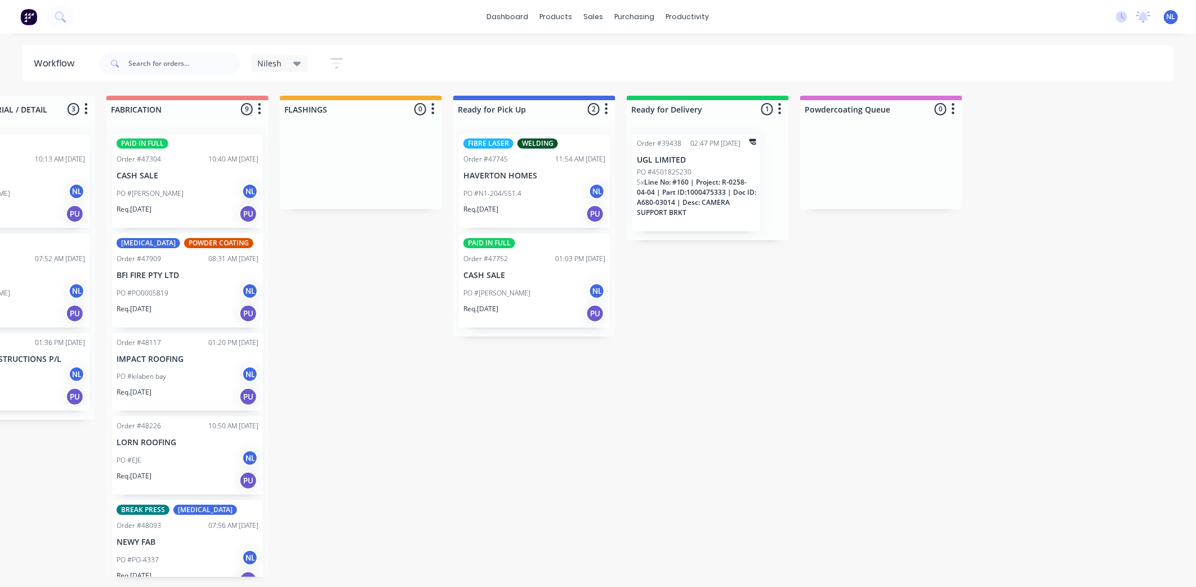
click at [700, 172] on div "PO #4501825230" at bounding box center [696, 172] width 119 height 10
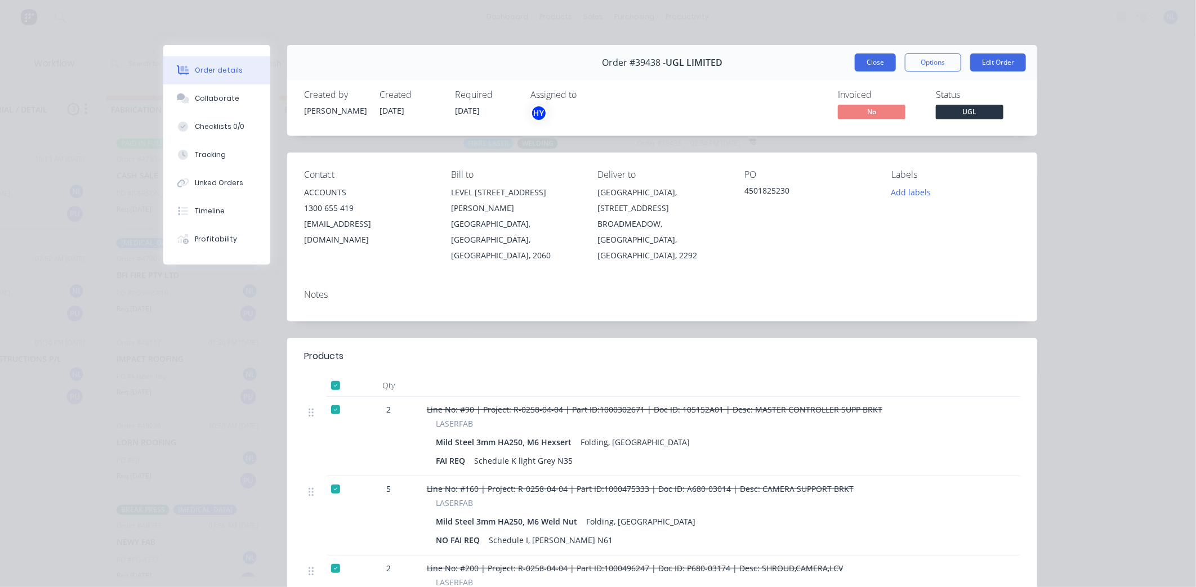
click at [856, 64] on button "Close" at bounding box center [875, 63] width 41 height 18
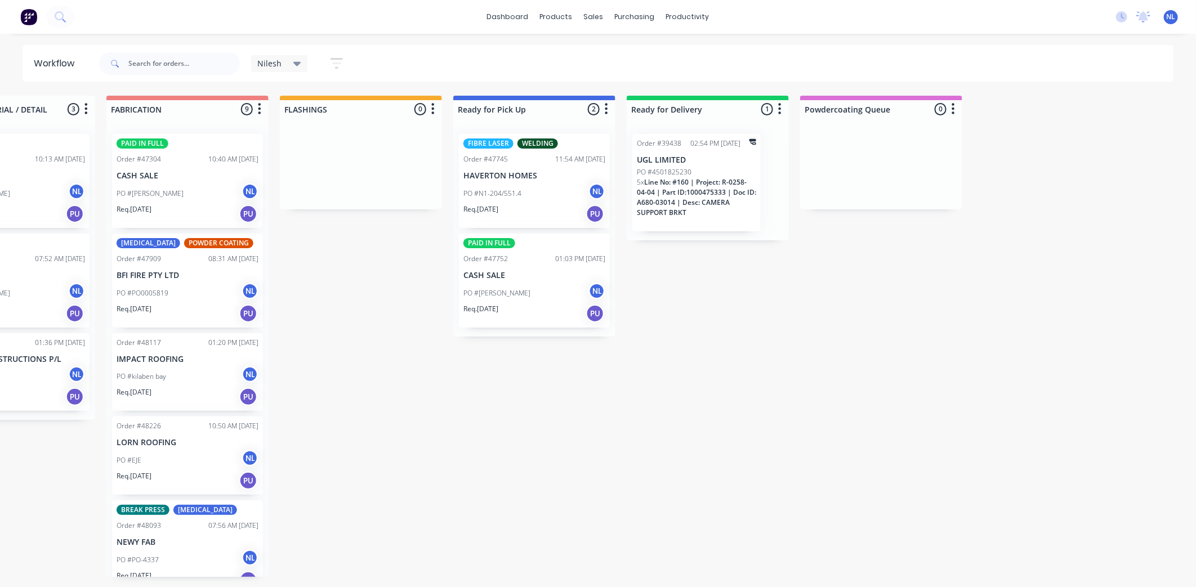
click at [715, 150] on div "Order #39438 02:54 PM 01/10/25 UGL LIMITED PO #4501825230 5 x Line No: #160 | P…" at bounding box center [696, 182] width 128 height 97
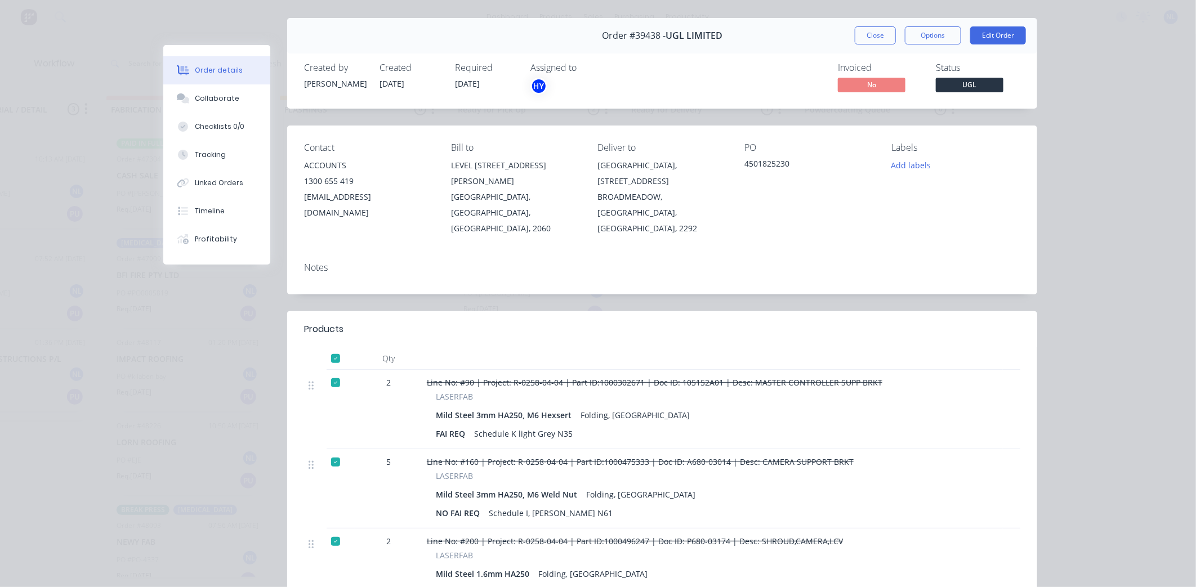
scroll to position [0, 0]
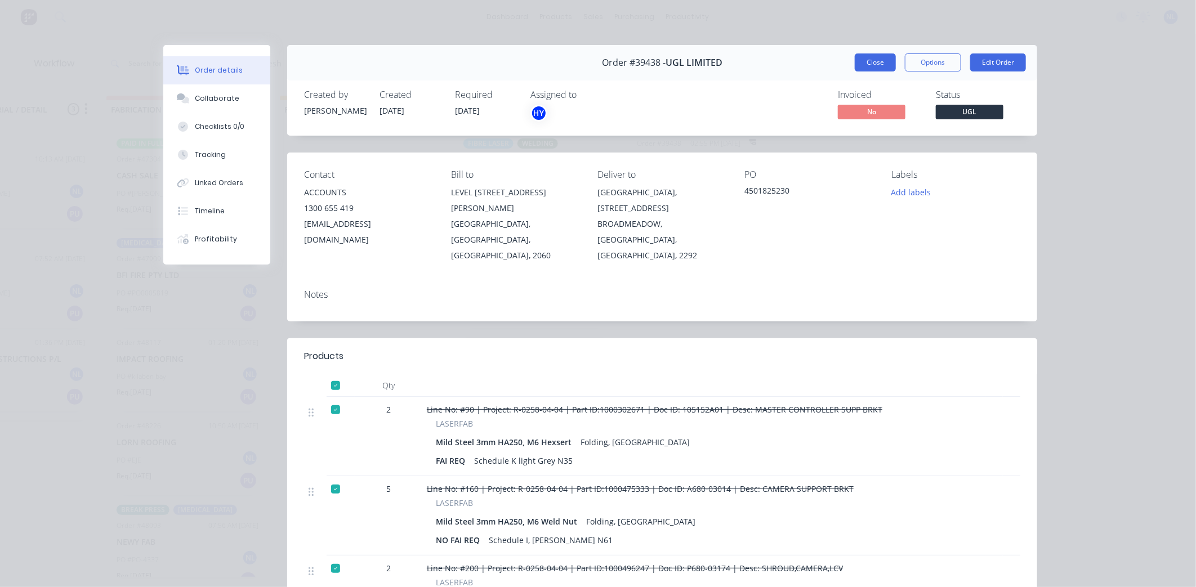
click at [855, 57] on button "Close" at bounding box center [875, 63] width 41 height 18
